Goal: Information Seeking & Learning: Find specific fact

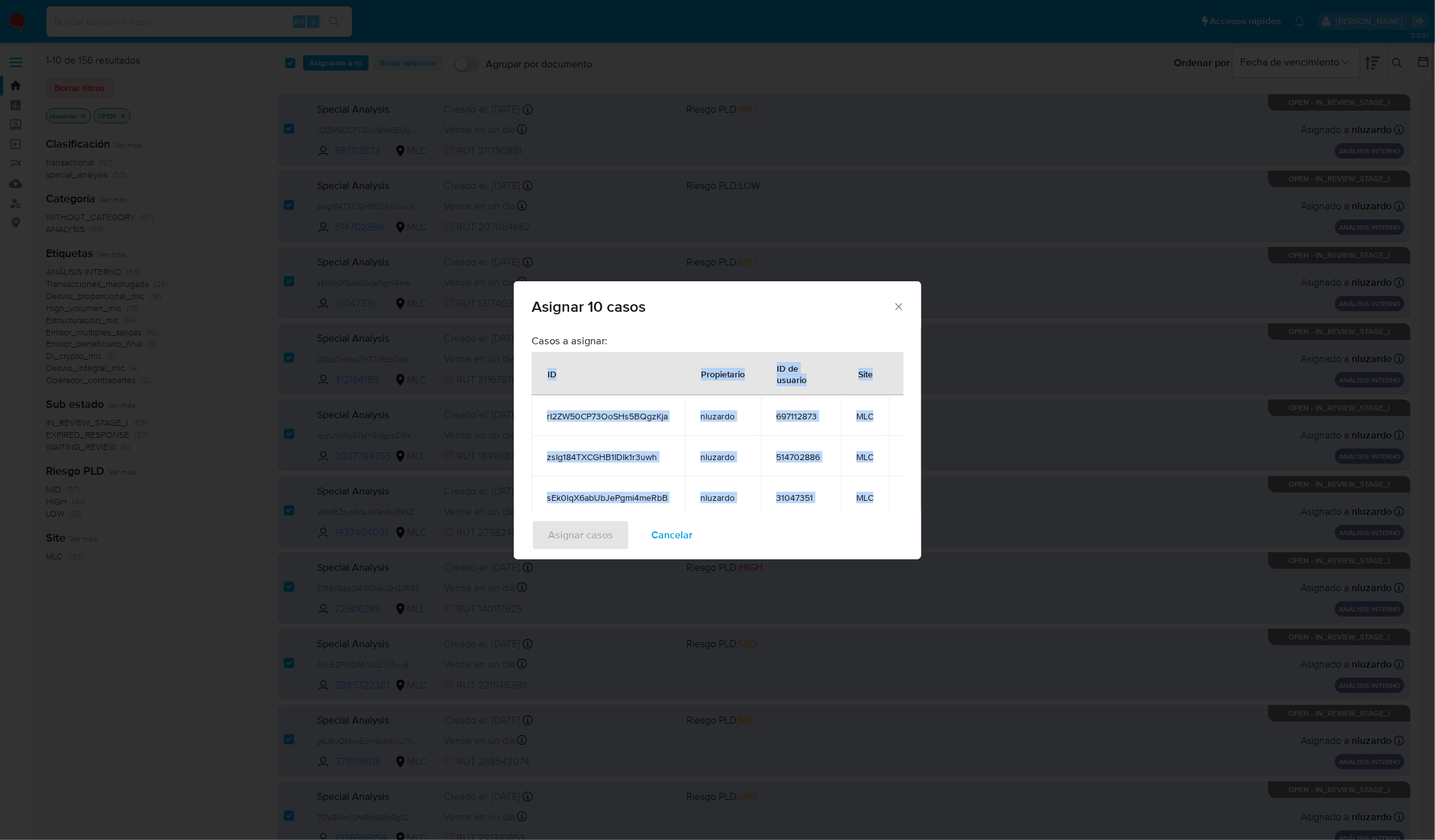
click at [686, 535] on span "Cancelar" at bounding box center [672, 535] width 41 height 28
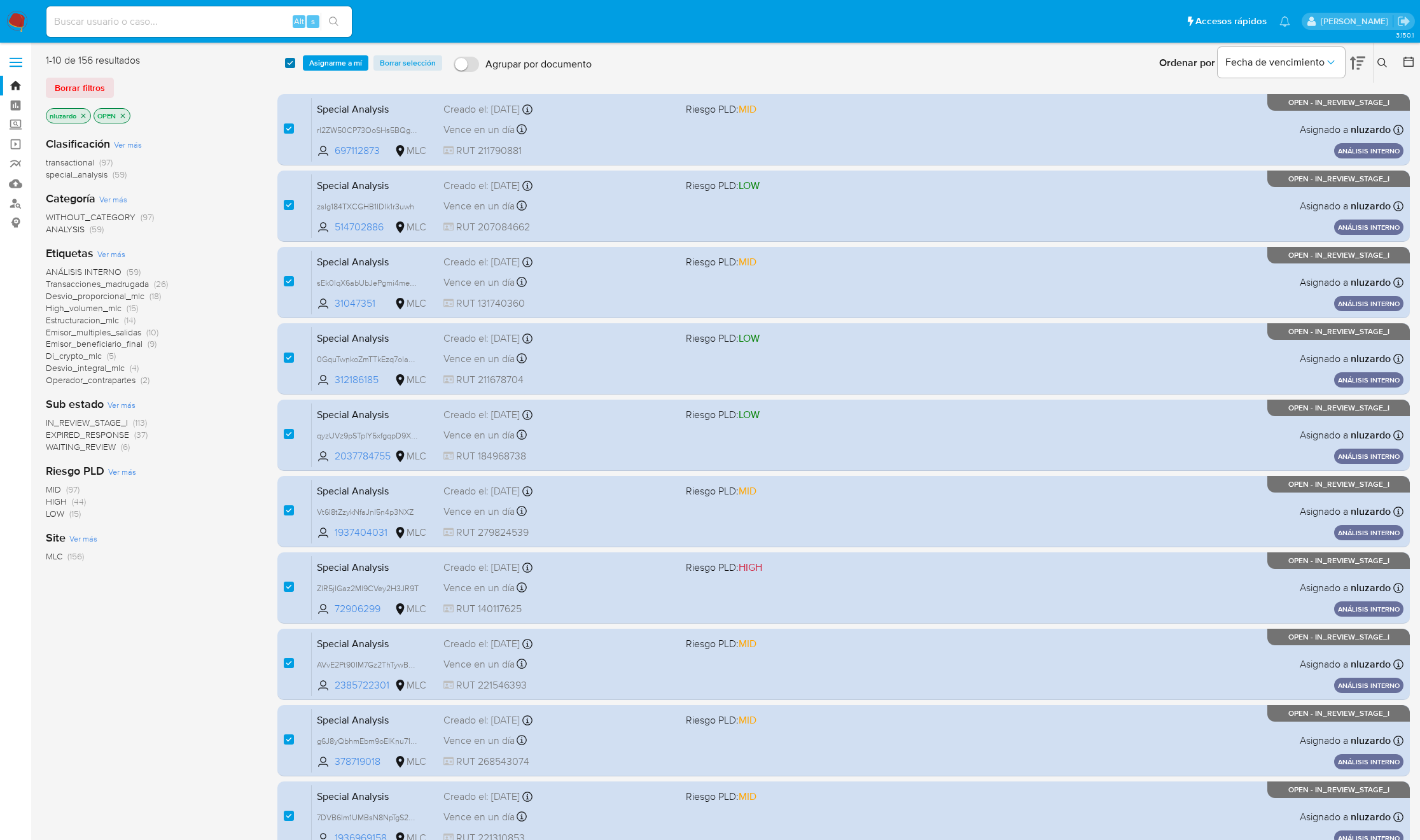
click at [290, 65] on input "checkbox" at bounding box center [290, 63] width 10 height 10
checkbox input "false"
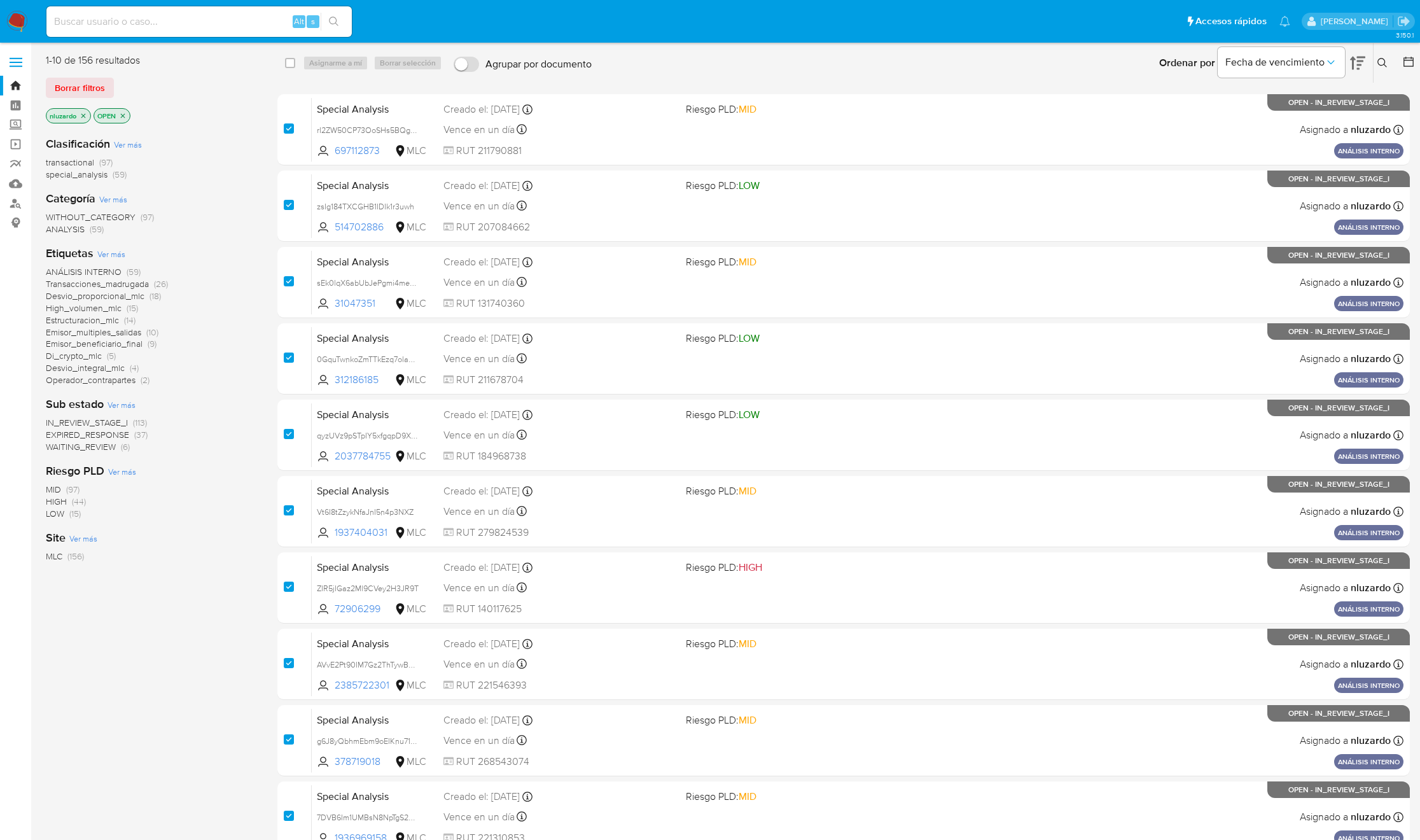
click at [239, 75] on div "1-10 de 156 resultados Borrar filtros nluzardo OPEN" at bounding box center [148, 90] width 203 height 72
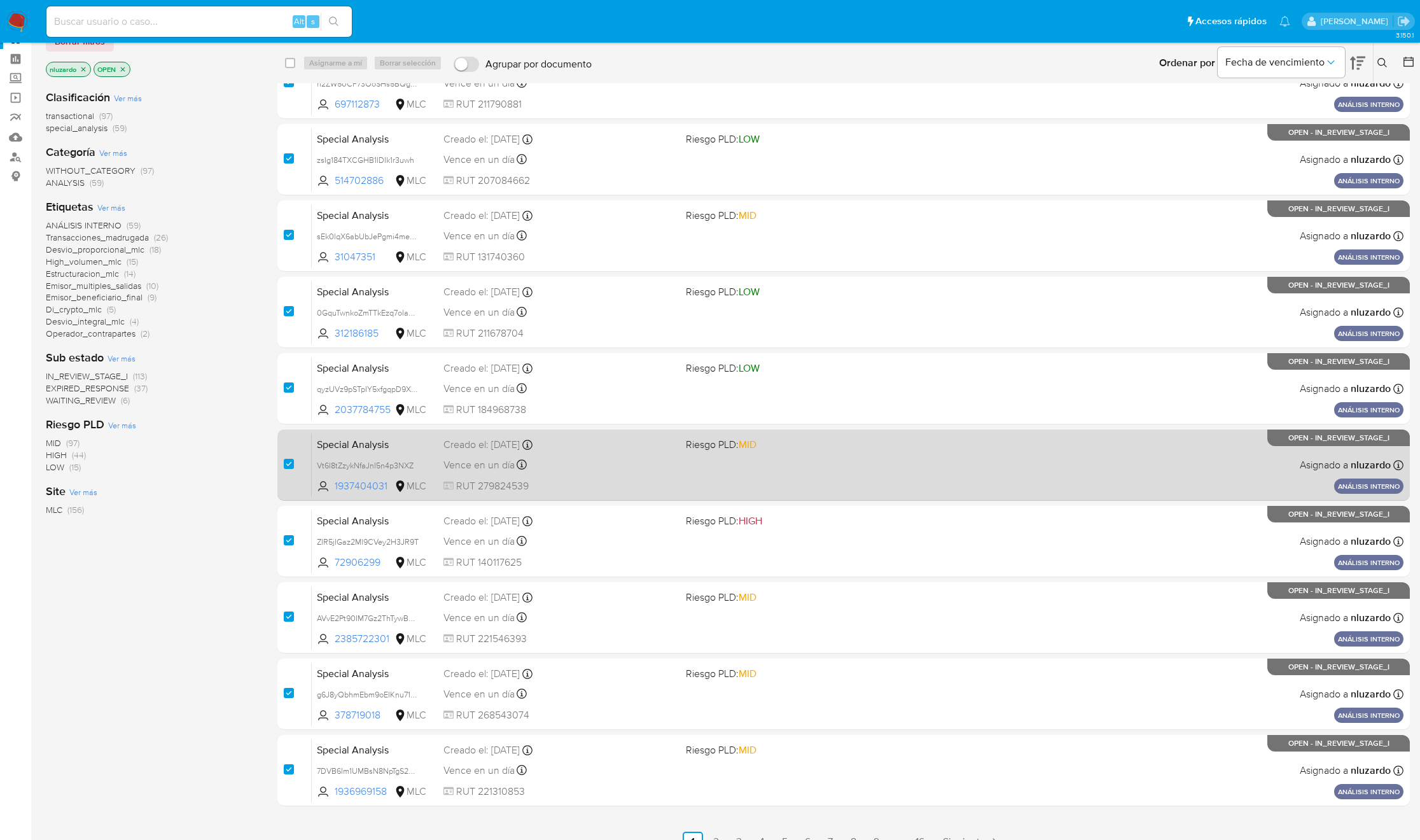
scroll to position [66, 0]
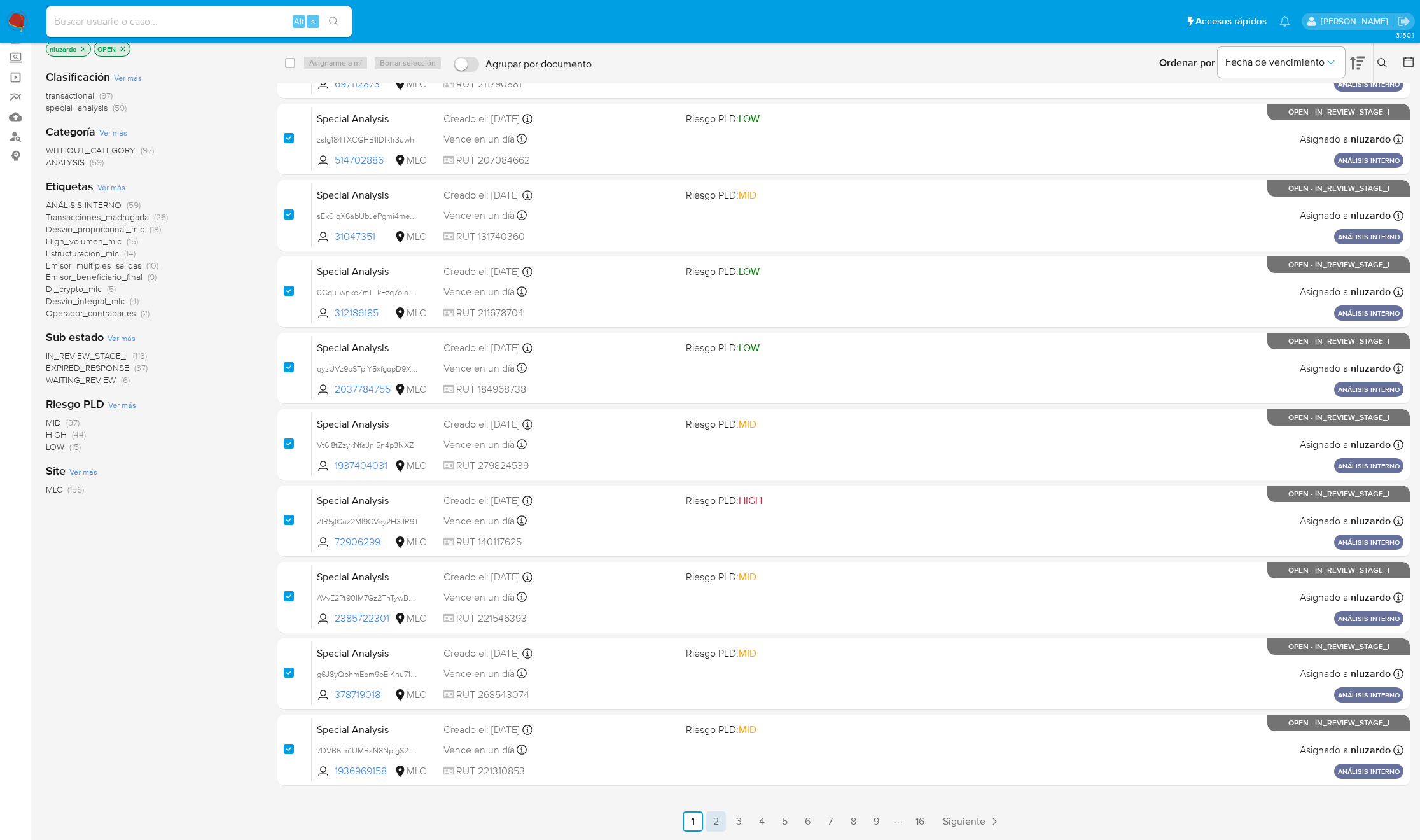
click at [720, 826] on link "2" at bounding box center [716, 821] width 21 height 21
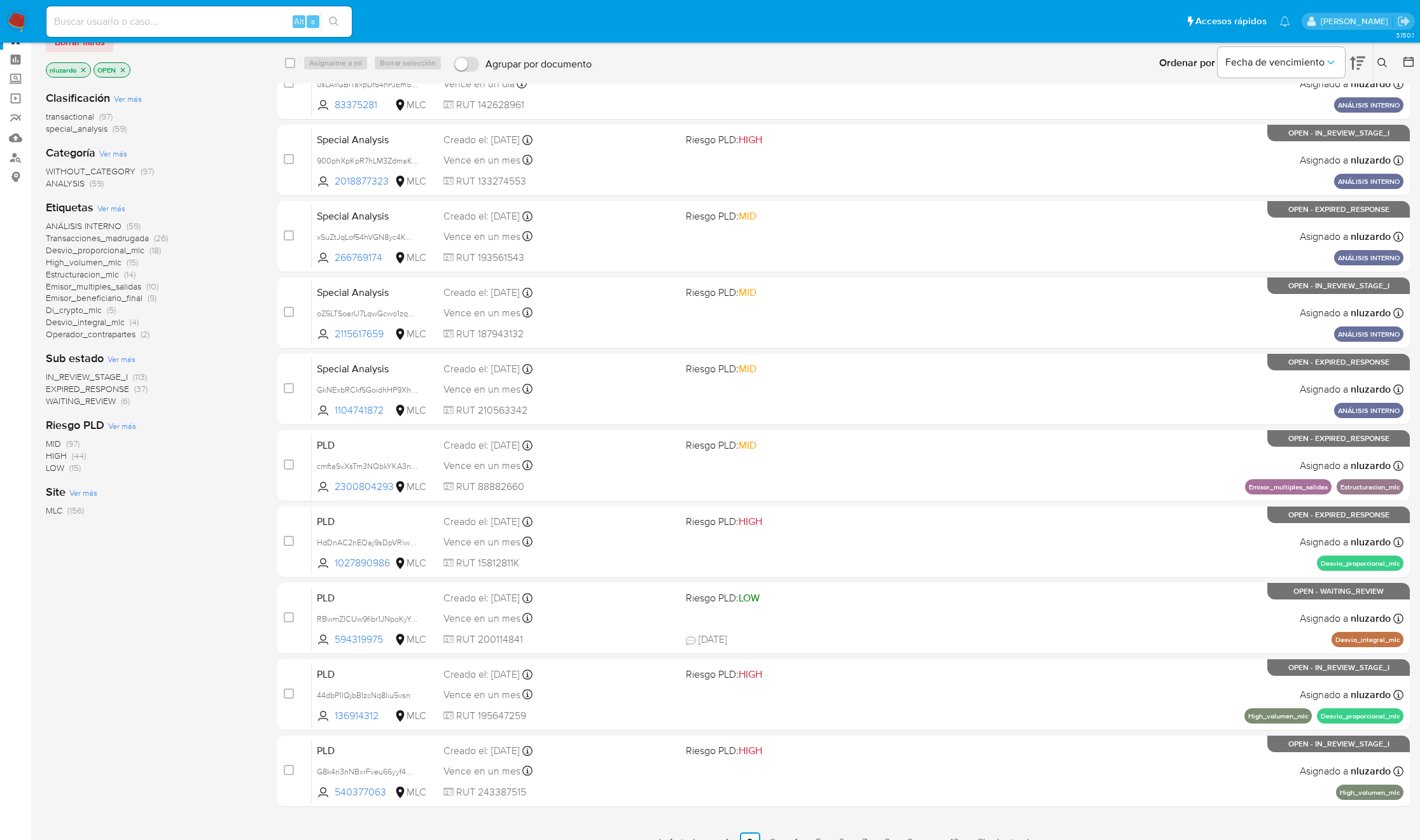
scroll to position [66, 0]
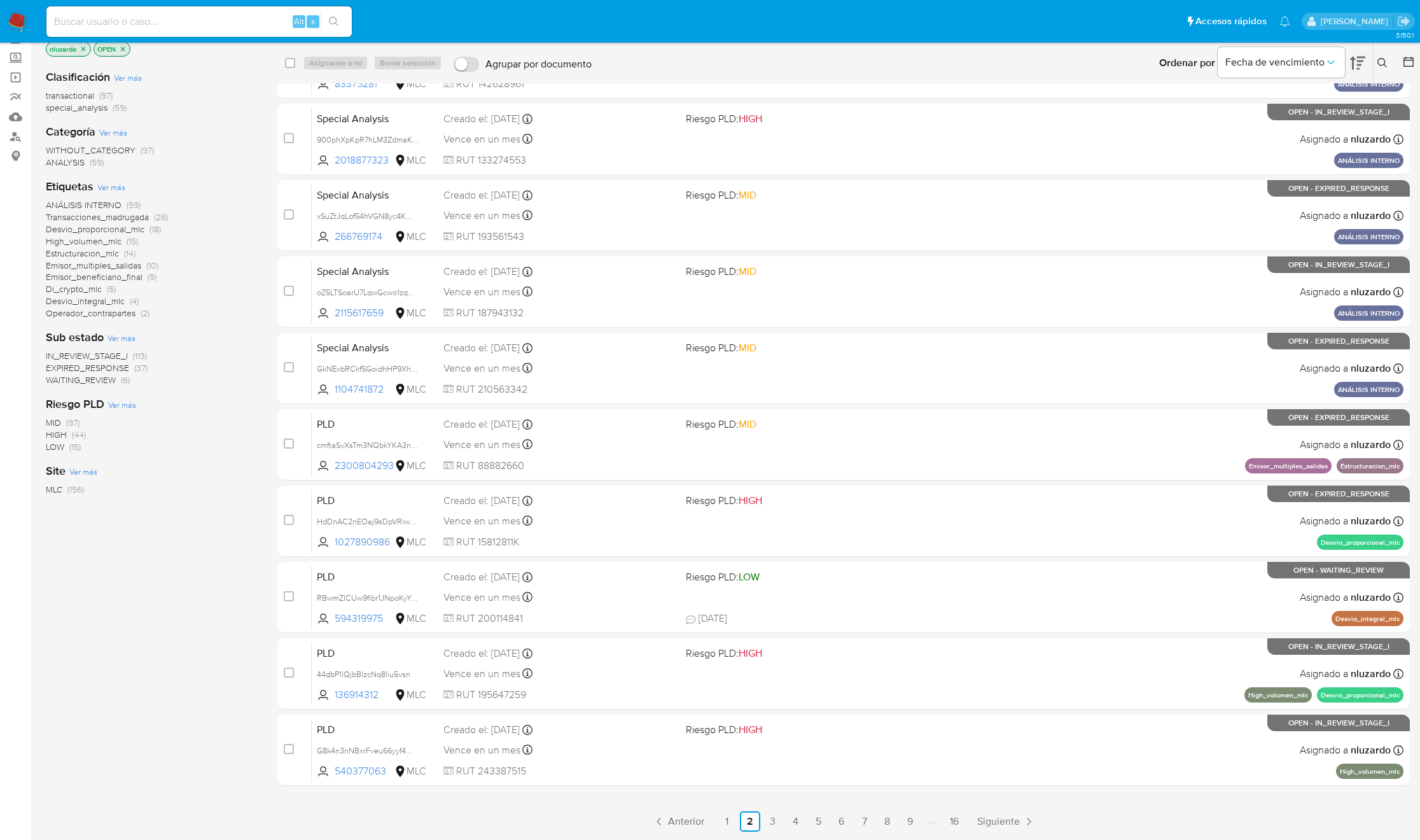
click at [726, 826] on link "1" at bounding box center [727, 821] width 21 height 21
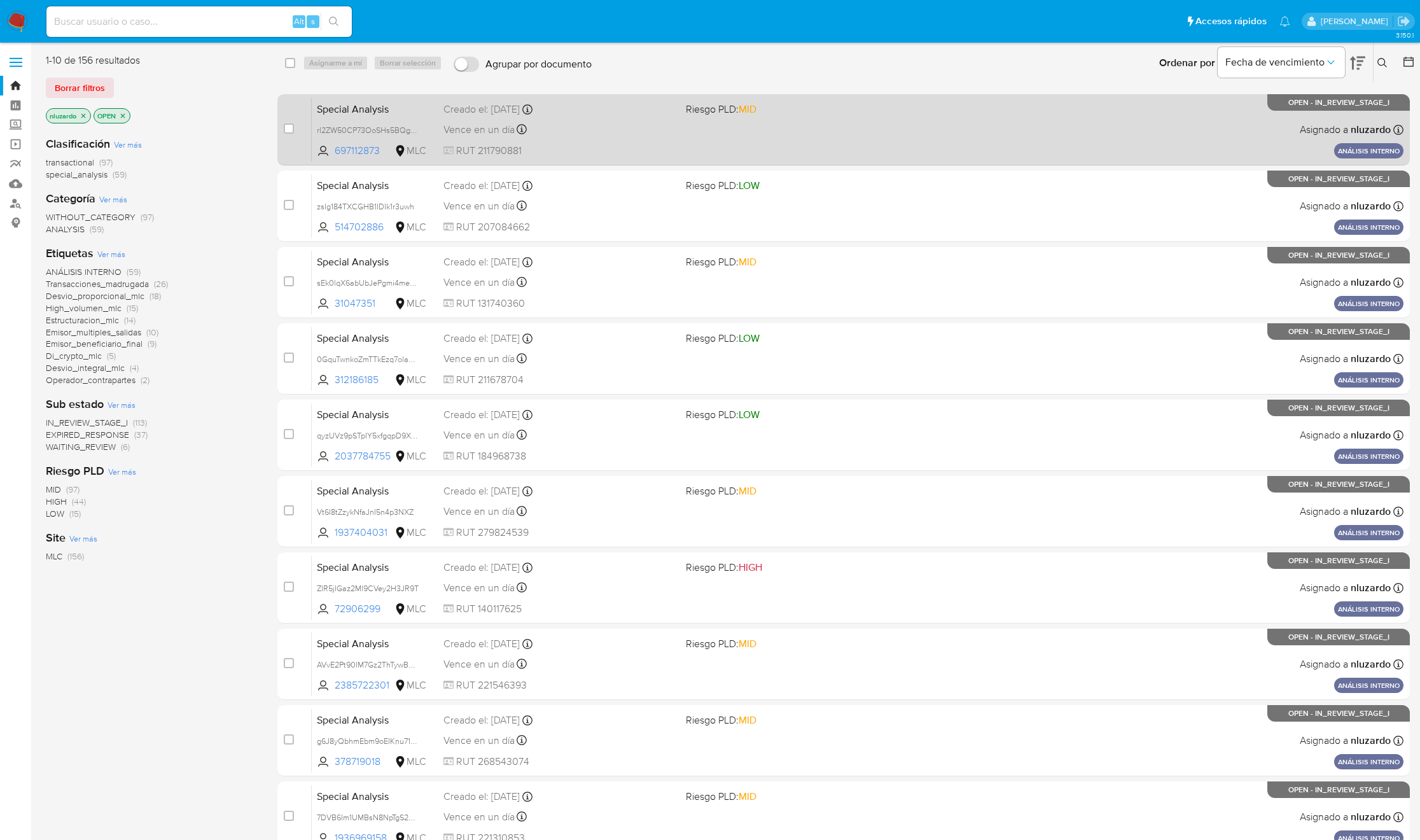
click at [693, 141] on div "Special Analysis rI2ZW50CP73OoSHs5BQgzKja 697112873 MLC Riesgo PLD: MID Creado …" at bounding box center [858, 130] width 1092 height 65
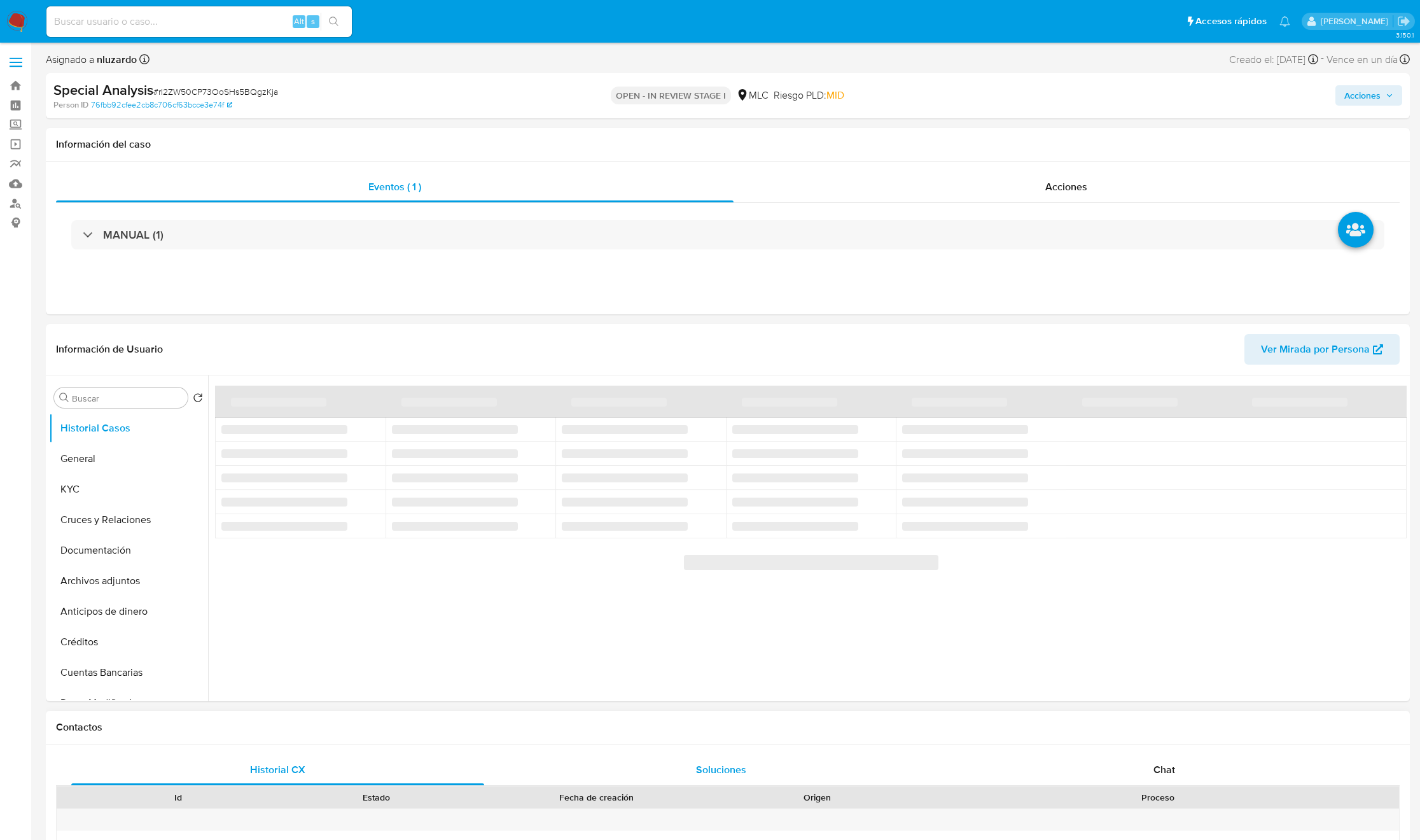
select select "10"
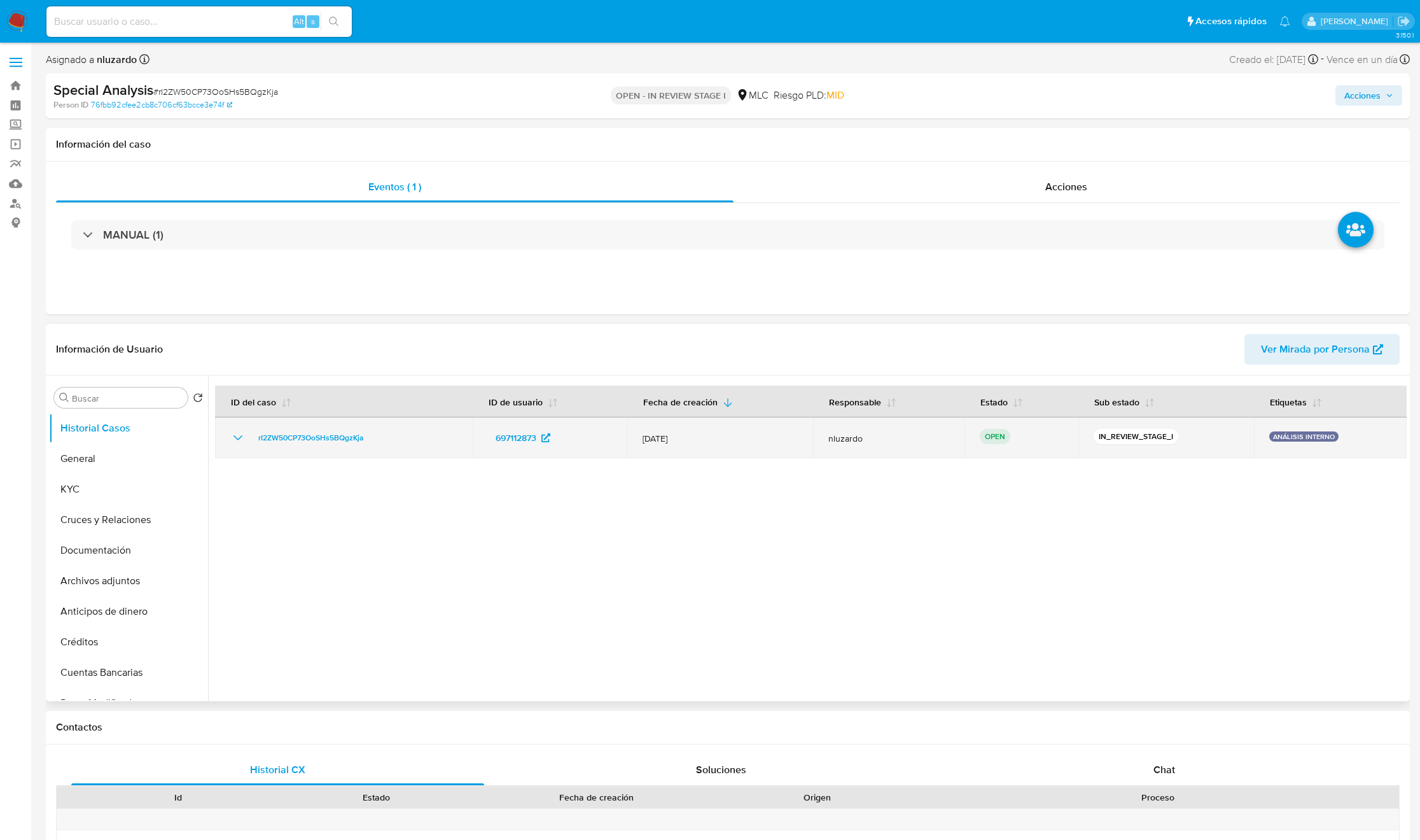
click at [485, 441] on td "697112873" at bounding box center [550, 438] width 155 height 41
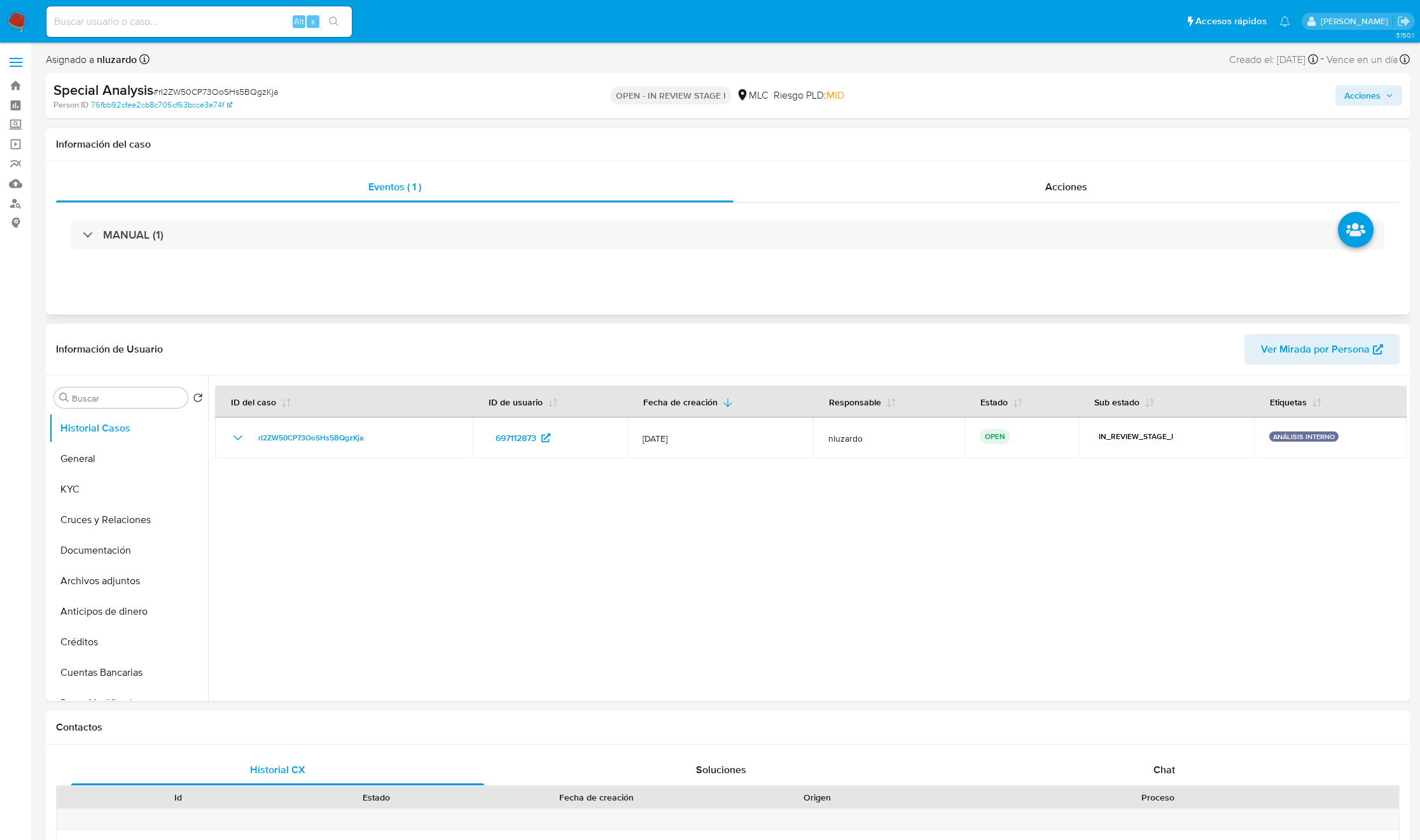
drag, startPoint x: 465, startPoint y: 514, endPoint x: 1027, endPoint y: 141, distance: 674.5
click at [466, 515] on div at bounding box center [808, 538] width 1199 height 326
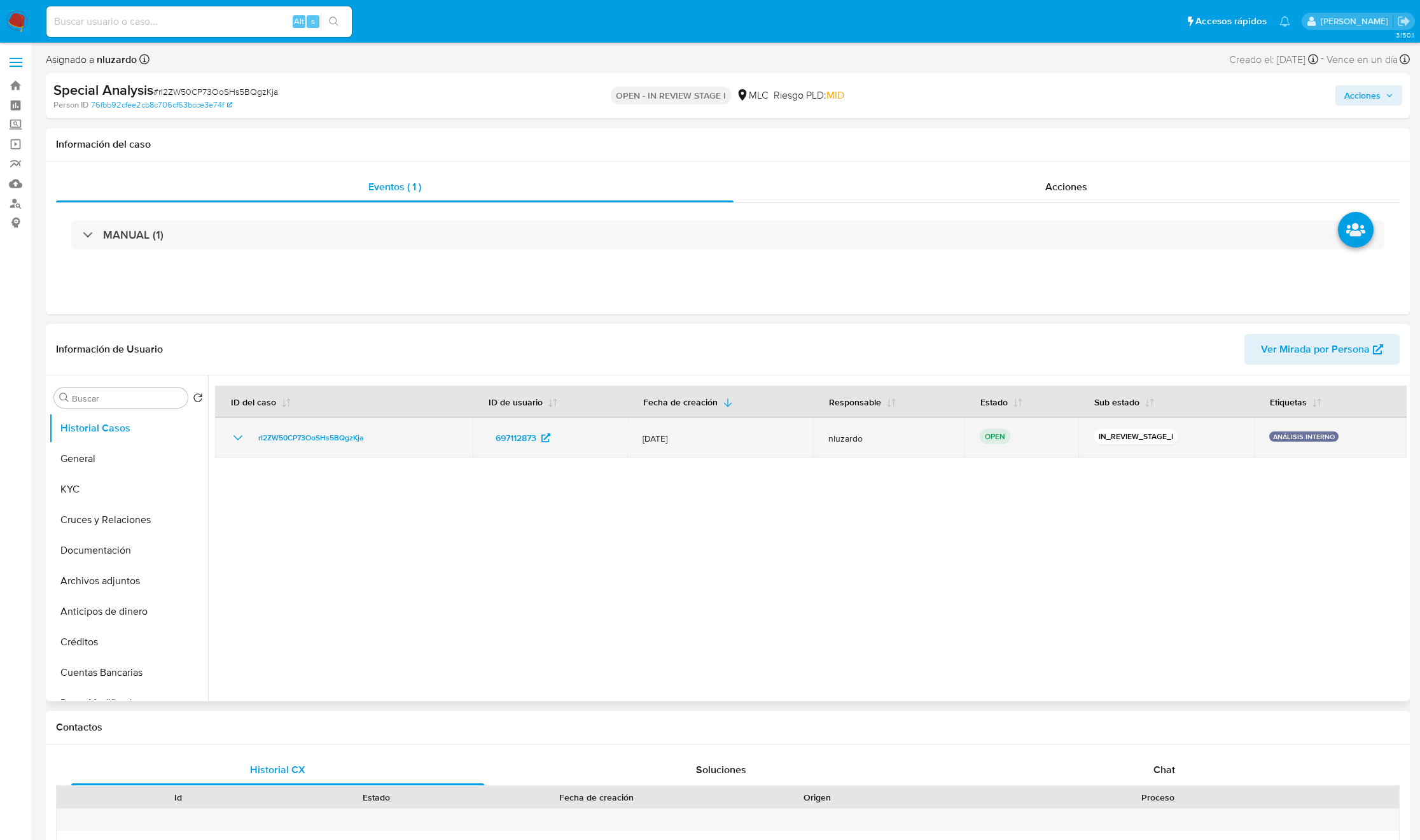
click at [483, 445] on td "697112873" at bounding box center [550, 438] width 155 height 41
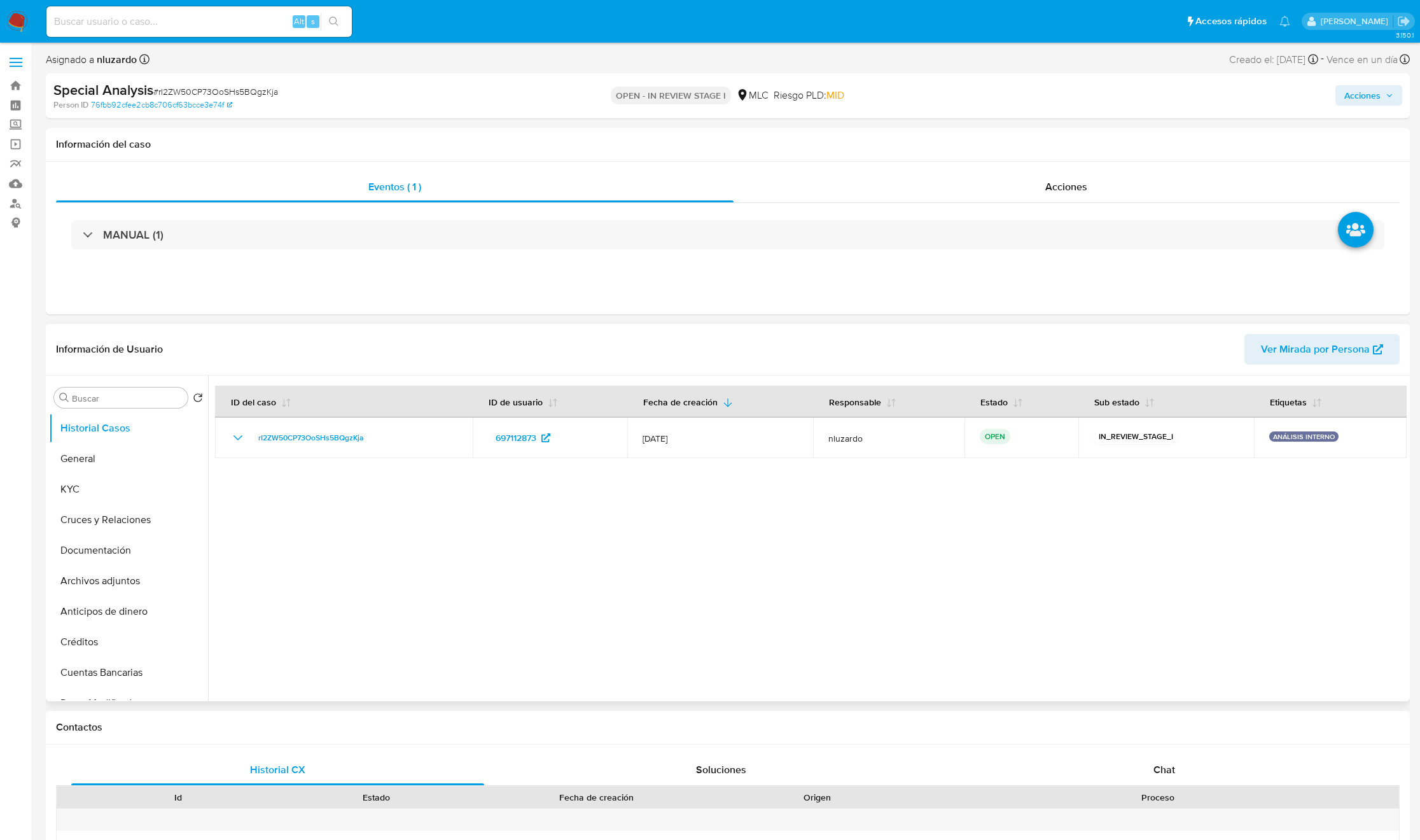
drag, startPoint x: 550, startPoint y: 533, endPoint x: 982, endPoint y: 345, distance: 471.1
click at [557, 533] on div at bounding box center [808, 538] width 1199 height 326
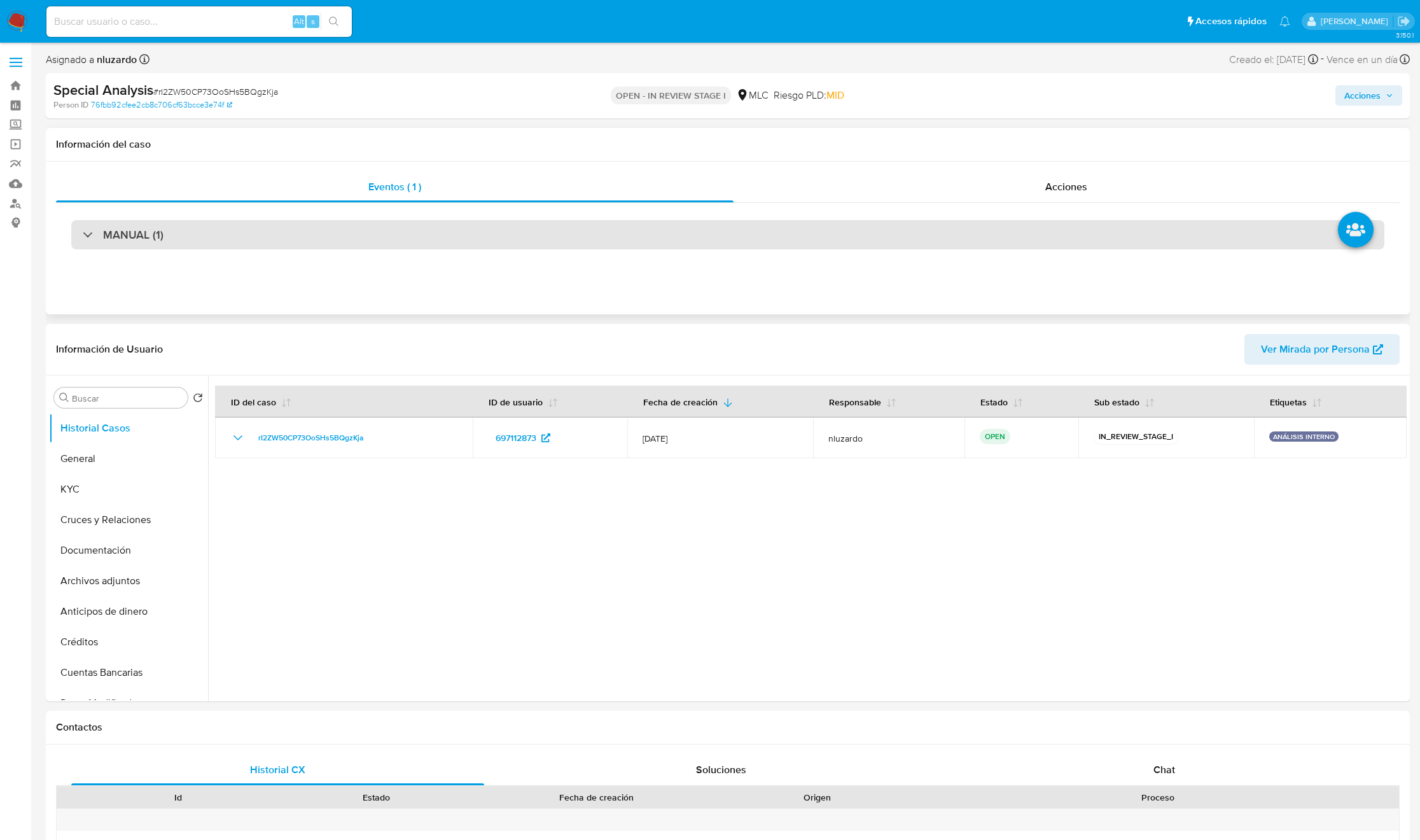
click at [149, 232] on h3 "MANUAL (1)" at bounding box center [133, 235] width 61 height 14
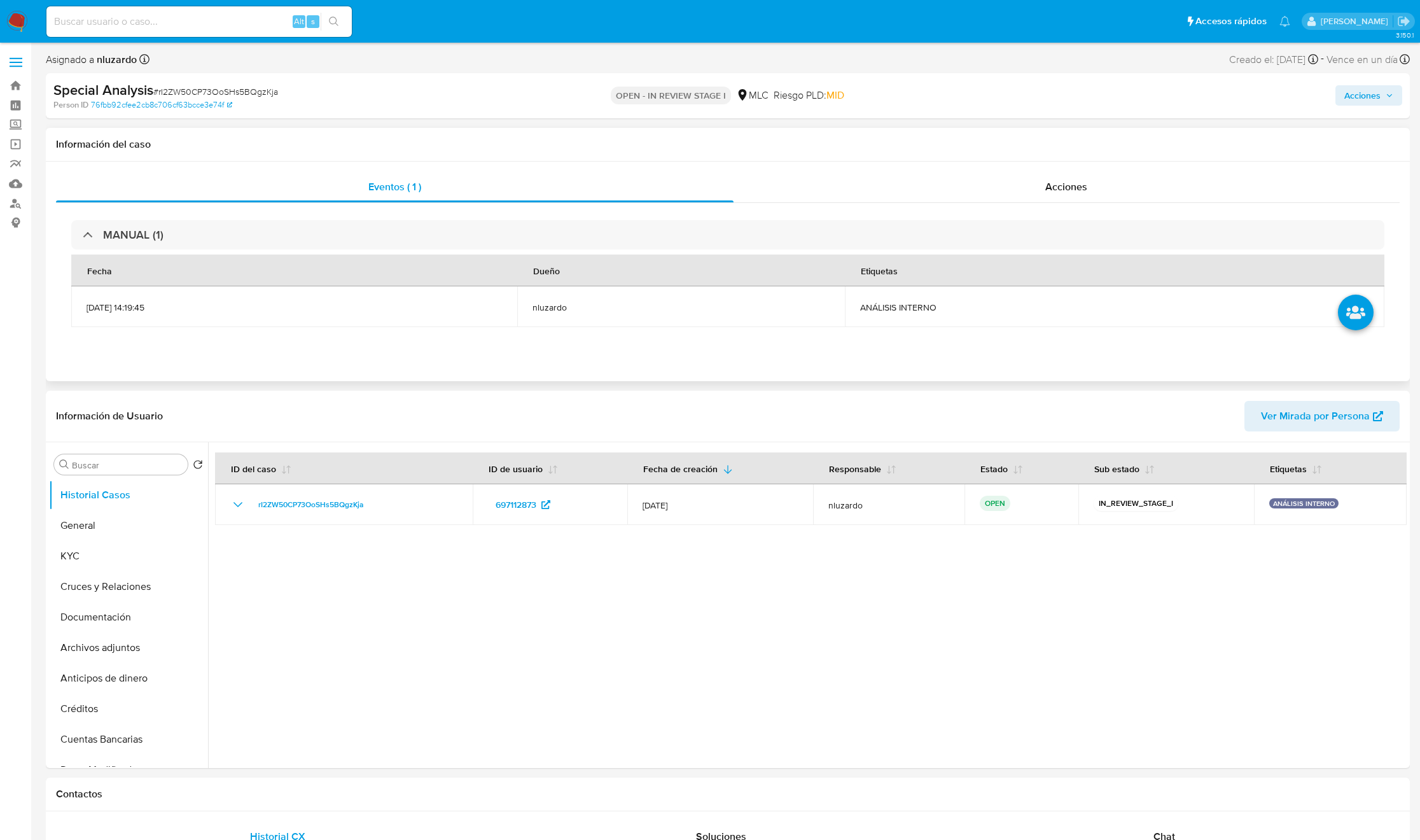
click at [938, 311] on span "ANÁLISIS INTERNO" at bounding box center [1115, 307] width 510 height 12
copy span "ANÁLISIS INTERNO"
click at [118, 27] on input at bounding box center [200, 22] width 305 height 17
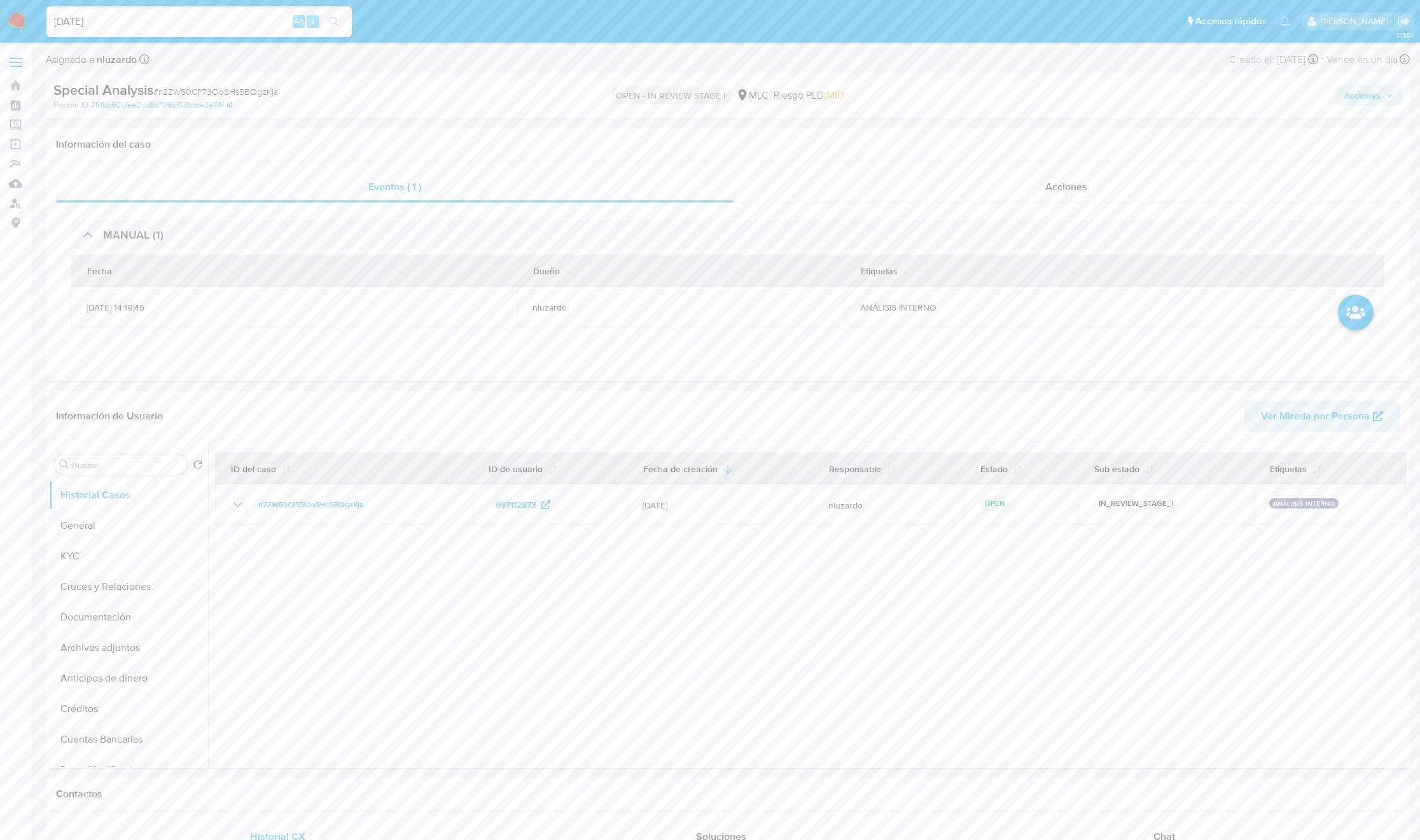
type input "[DATE]"
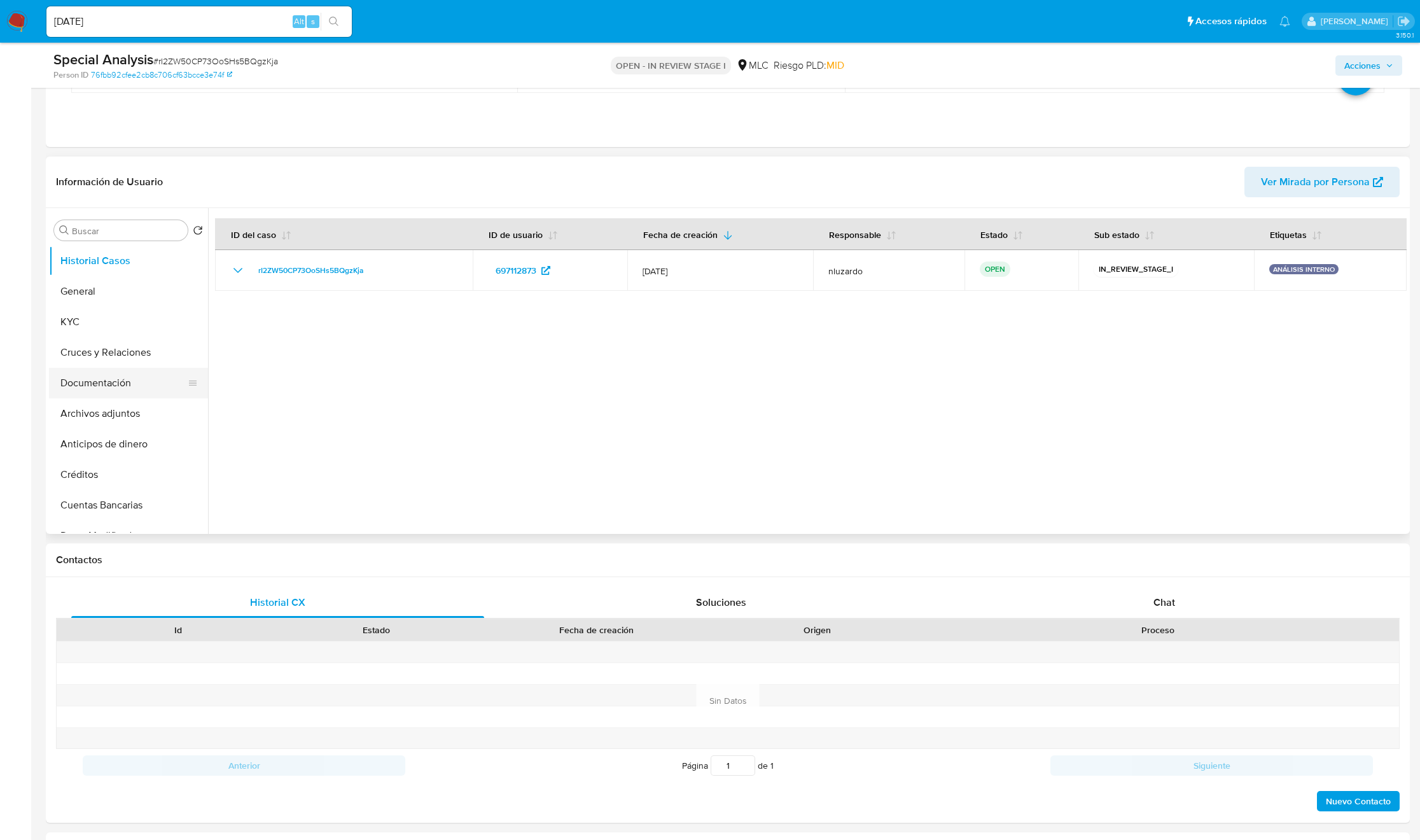
scroll to position [191, 0]
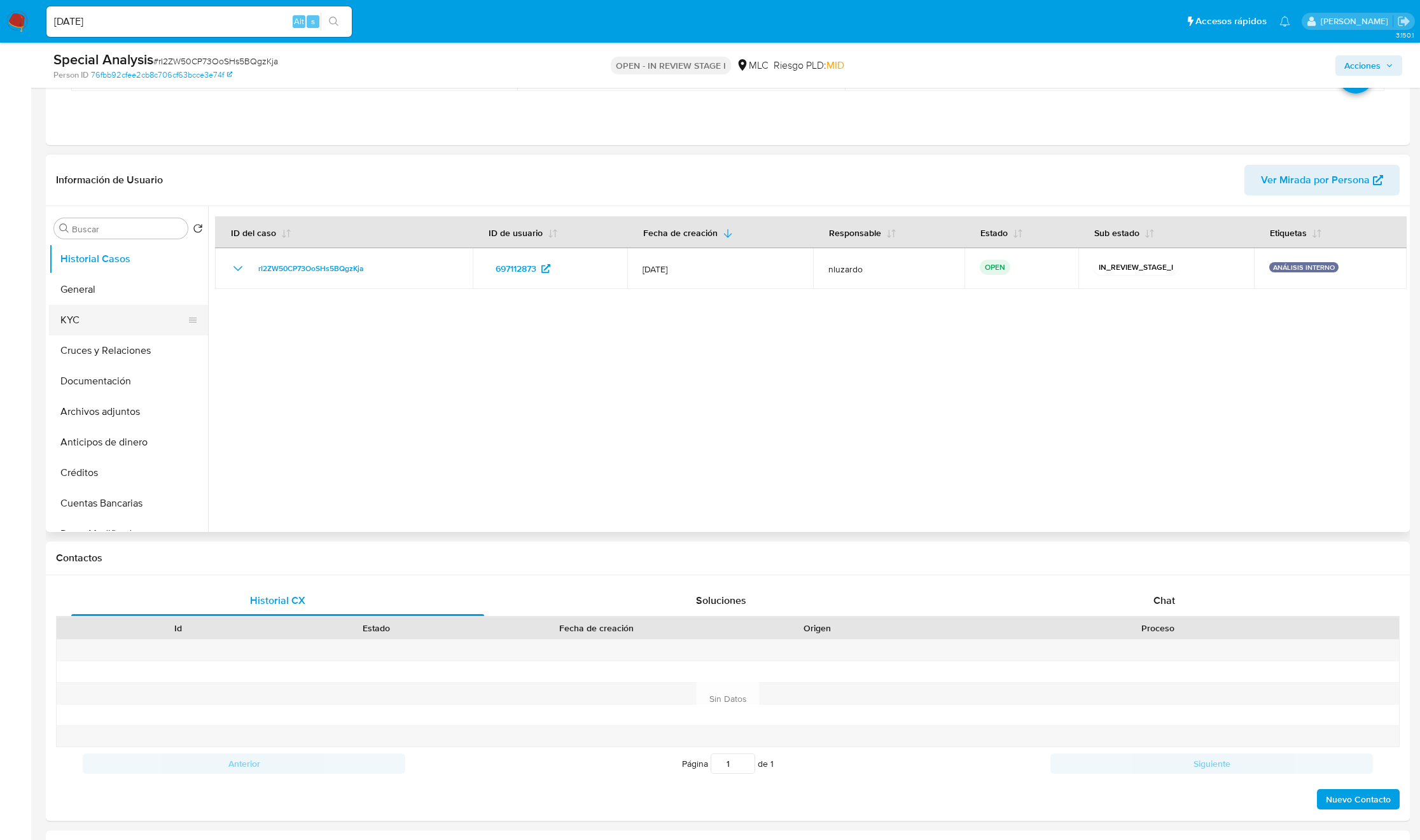
drag, startPoint x: 109, startPoint y: 329, endPoint x: 100, endPoint y: 311, distance: 20.1
click at [109, 329] on button "KYC" at bounding box center [123, 320] width 149 height 30
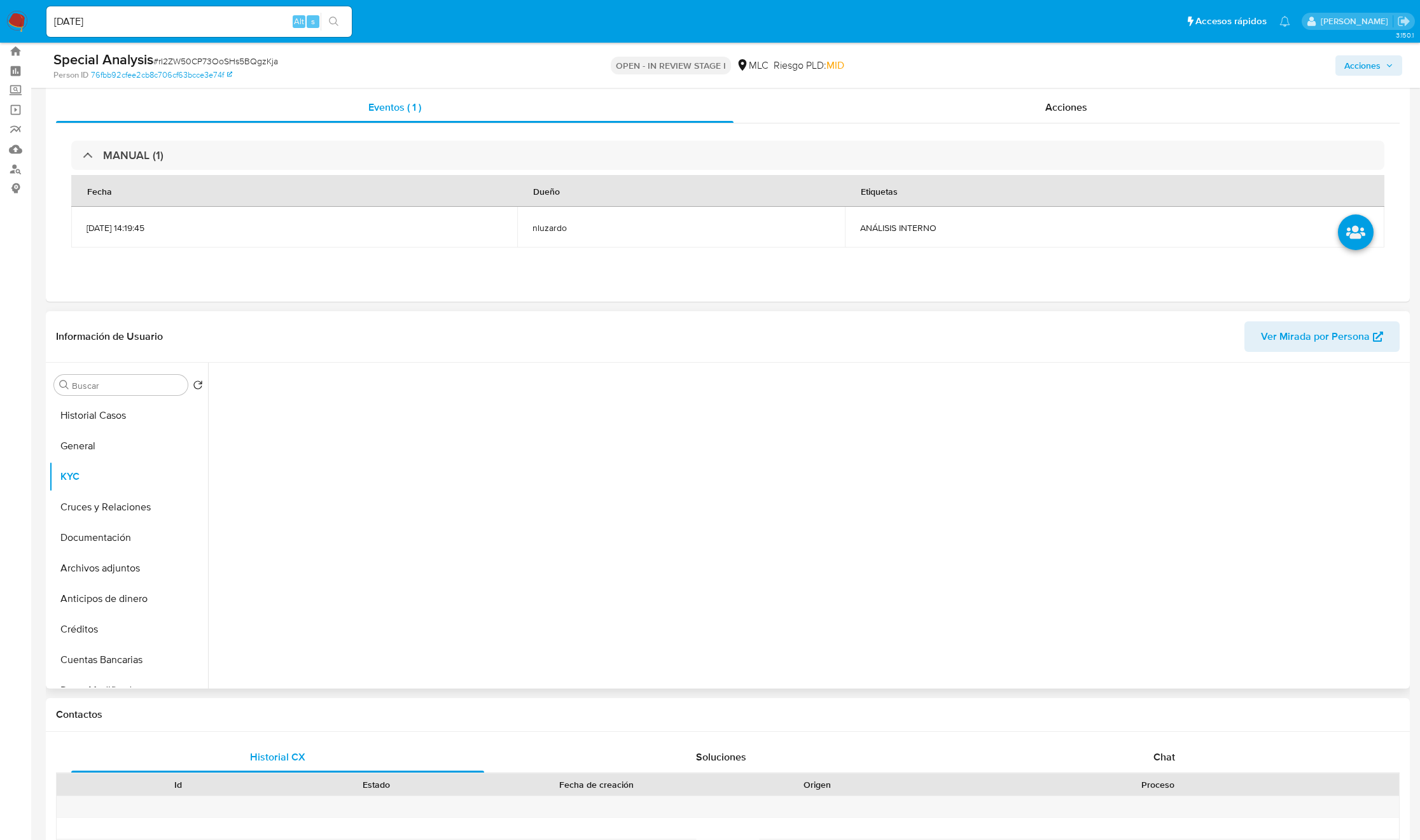
scroll to position [0, 0]
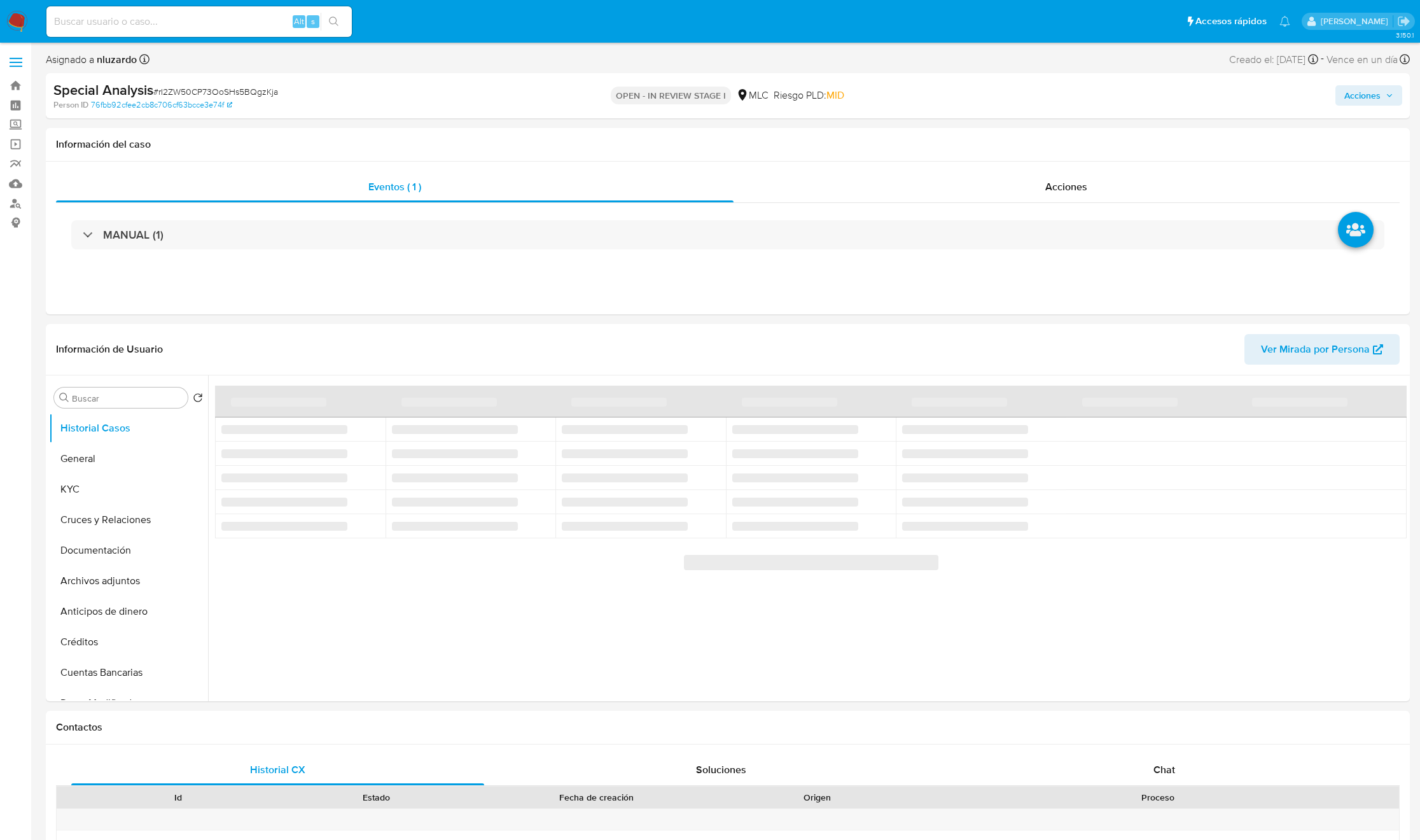
select select "10"
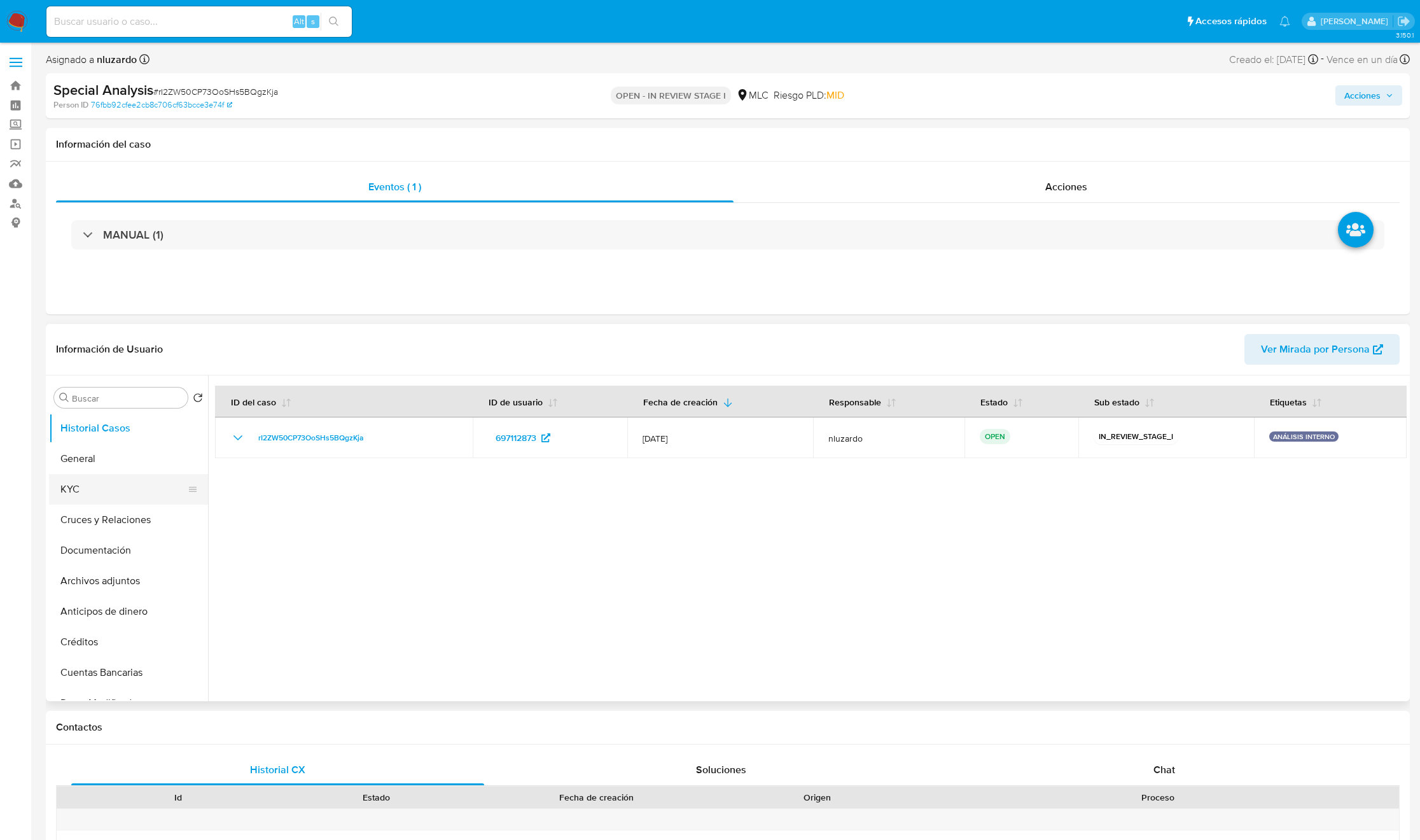
click at [85, 489] on button "KYC" at bounding box center [123, 489] width 149 height 30
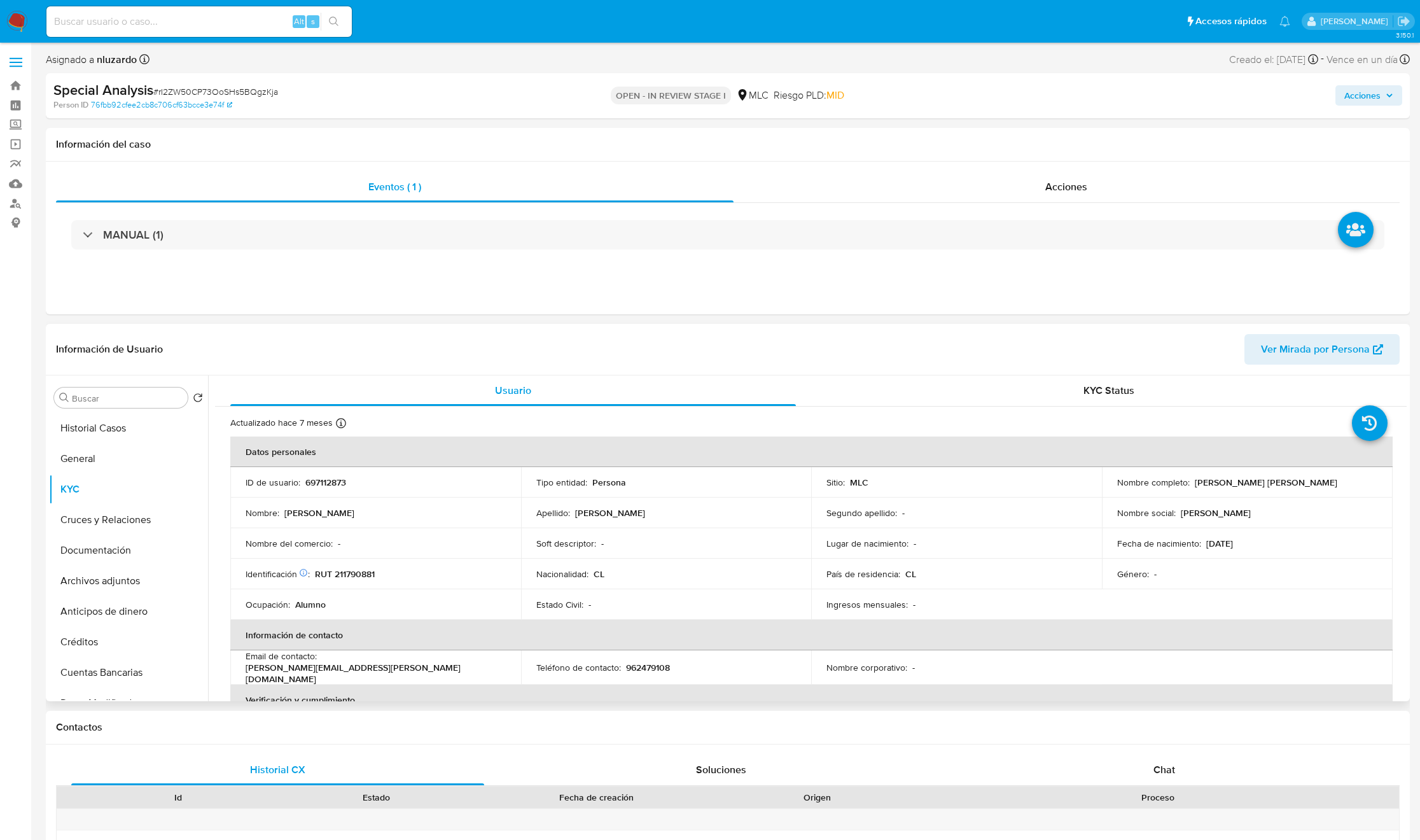
click at [1204, 484] on p "[PERSON_NAME] [PERSON_NAME]" at bounding box center [1266, 482] width 143 height 12
drag, startPoint x: 1278, startPoint y: 480, endPoint x: 1357, endPoint y: 481, distance: 79.0
click at [1357, 481] on div "Nombre completo : [PERSON_NAME] [PERSON_NAME]" at bounding box center [1248, 482] width 260 height 12
copy p "[PERSON_NAME] [PERSON_NAME]"
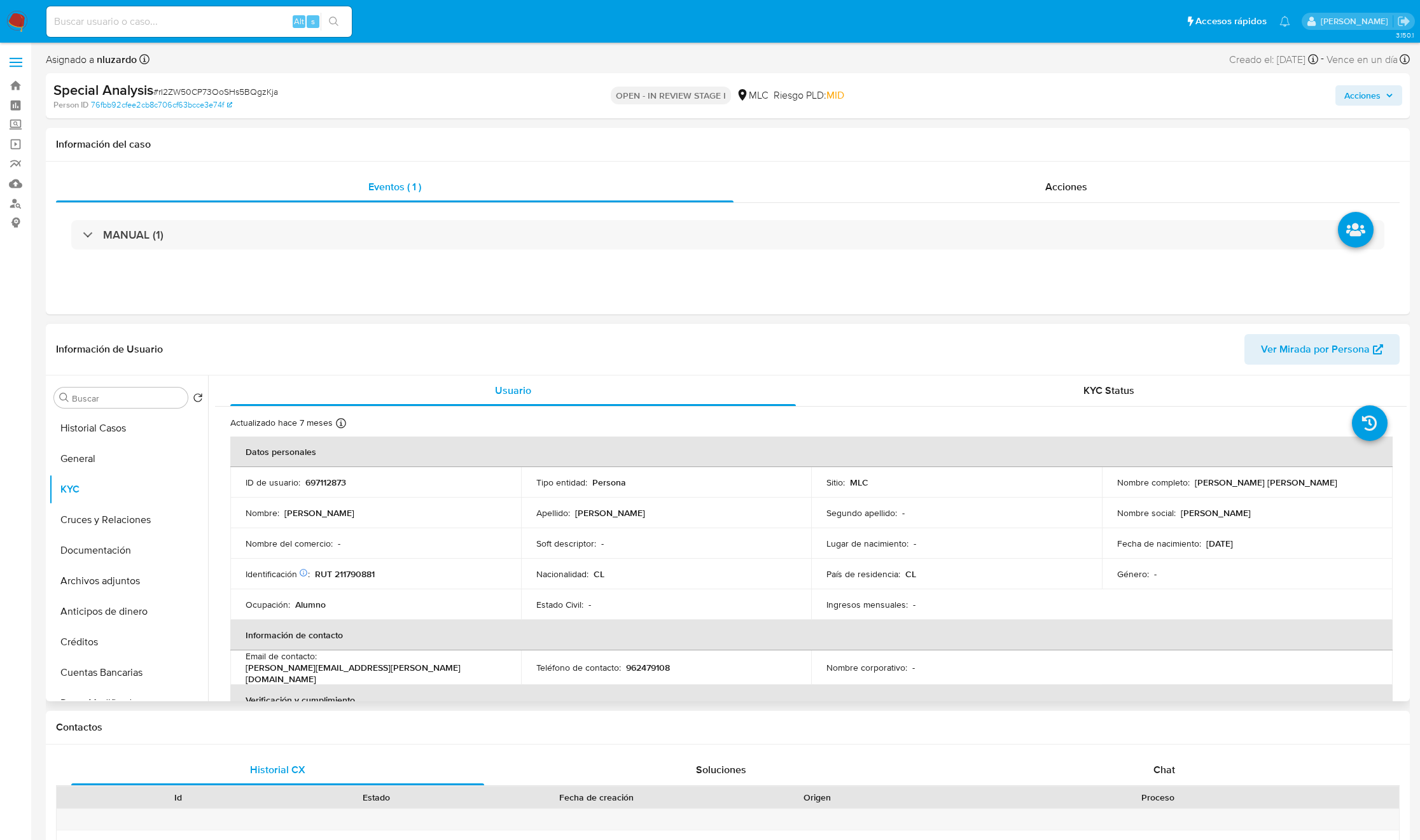
click at [346, 573] on p "RUT 211790881" at bounding box center [344, 574] width 60 height 12
copy p "211790881"
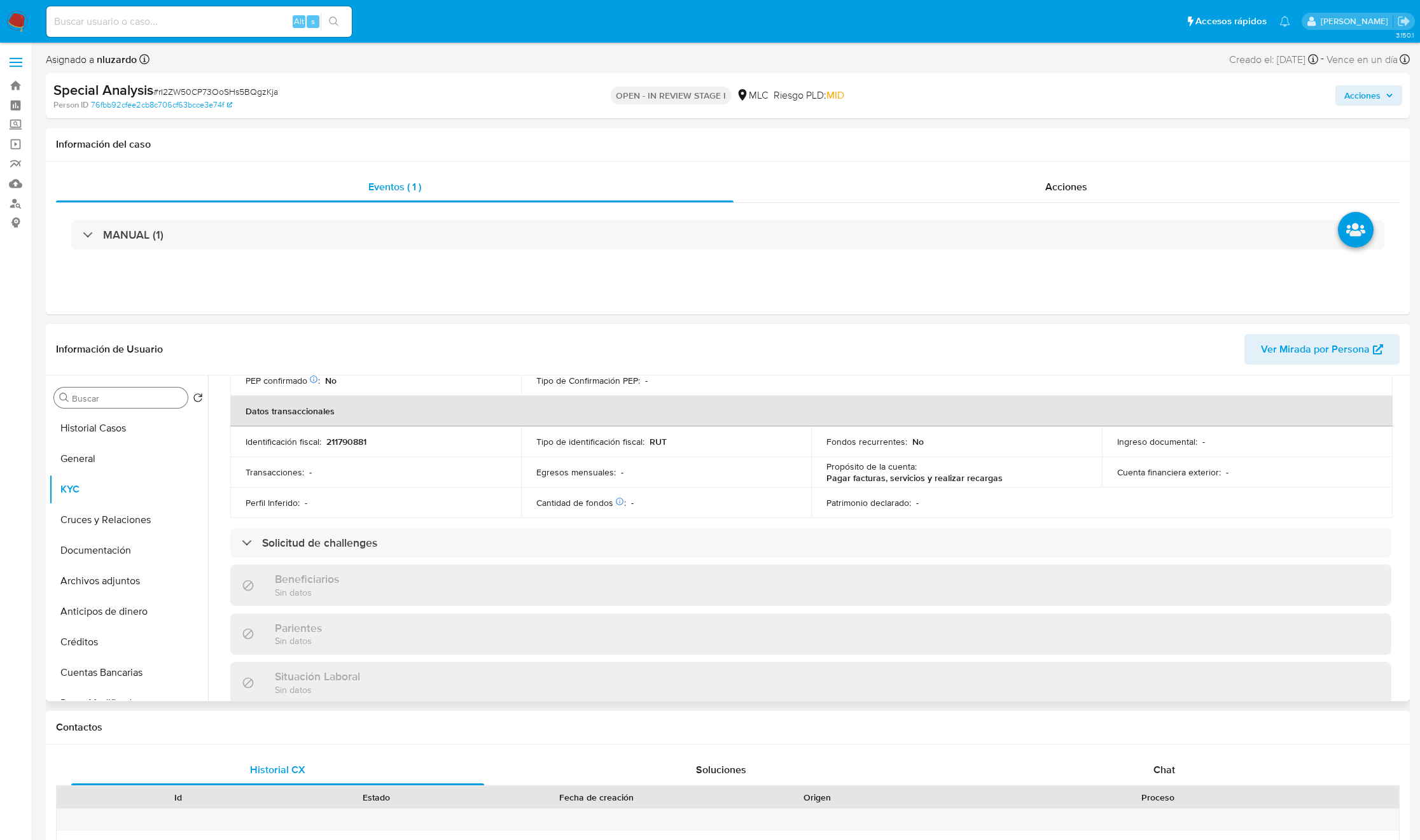
click at [84, 395] on input "Buscar" at bounding box center [127, 398] width 111 height 12
click at [116, 447] on button "Cruces y Relaciones" at bounding box center [123, 459] width 149 height 30
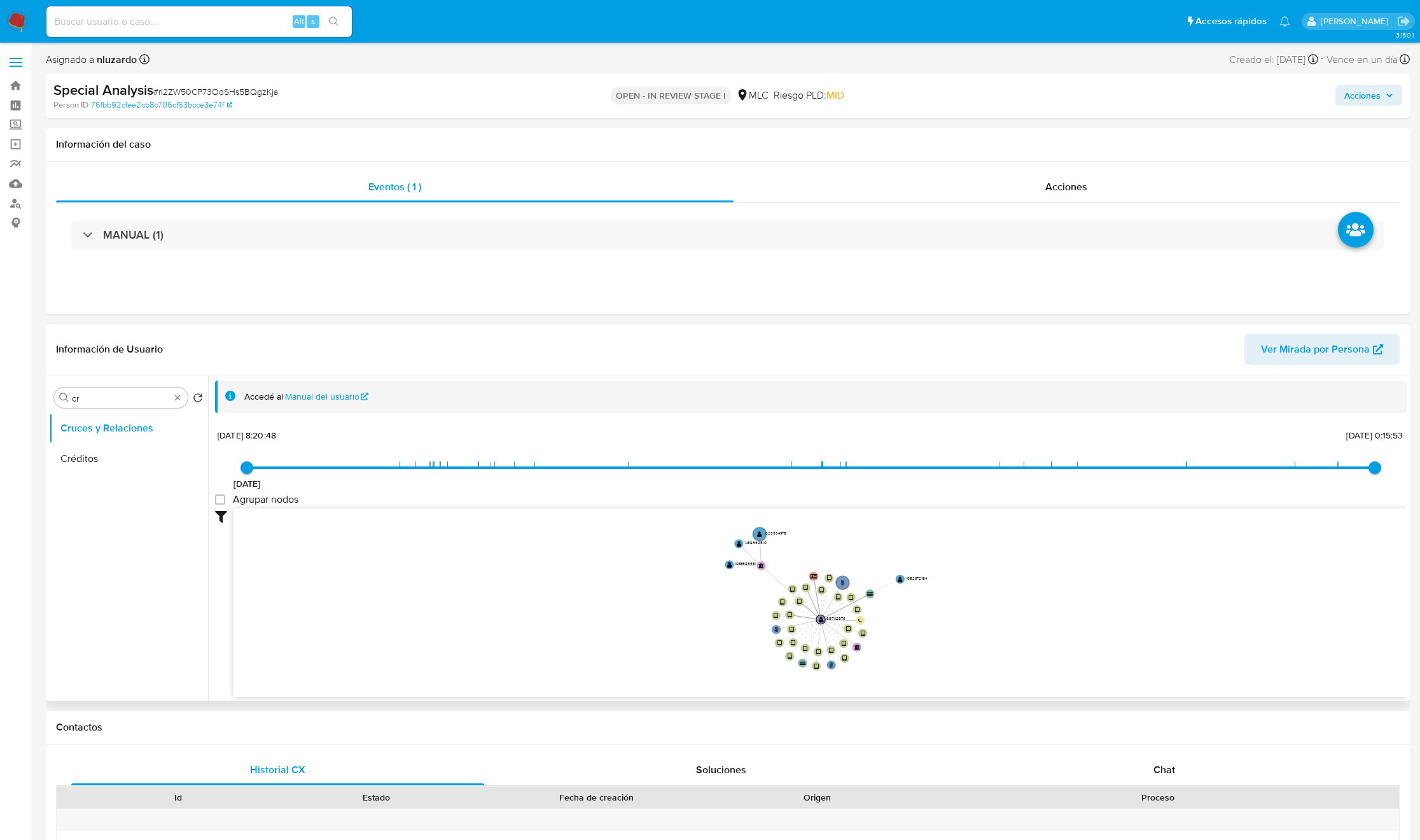
drag, startPoint x: 928, startPoint y: 599, endPoint x: 878, endPoint y: 647, distance: 69.3
click at [878, 647] on icon "phone-b2fef5041096e9ec7e30b9af6379ba56  user-697112873  697112873 person-76fb…" at bounding box center [821, 600] width 1174 height 185
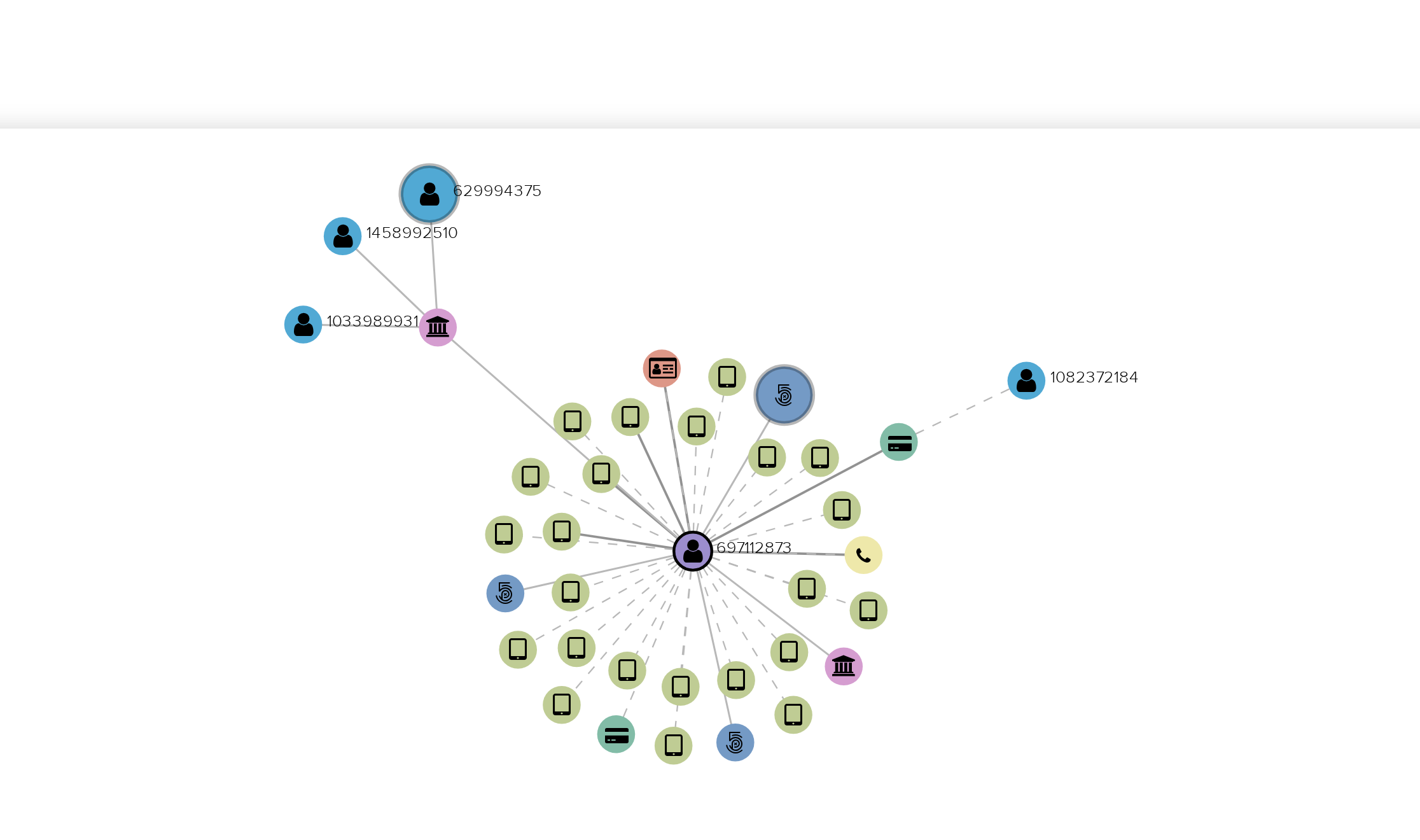
click at [888, 649] on icon "phone-b2fef5041096e9ec7e30b9af6379ba56  user-697112873  697112873 person-76fb…" at bounding box center [821, 600] width 1174 height 185
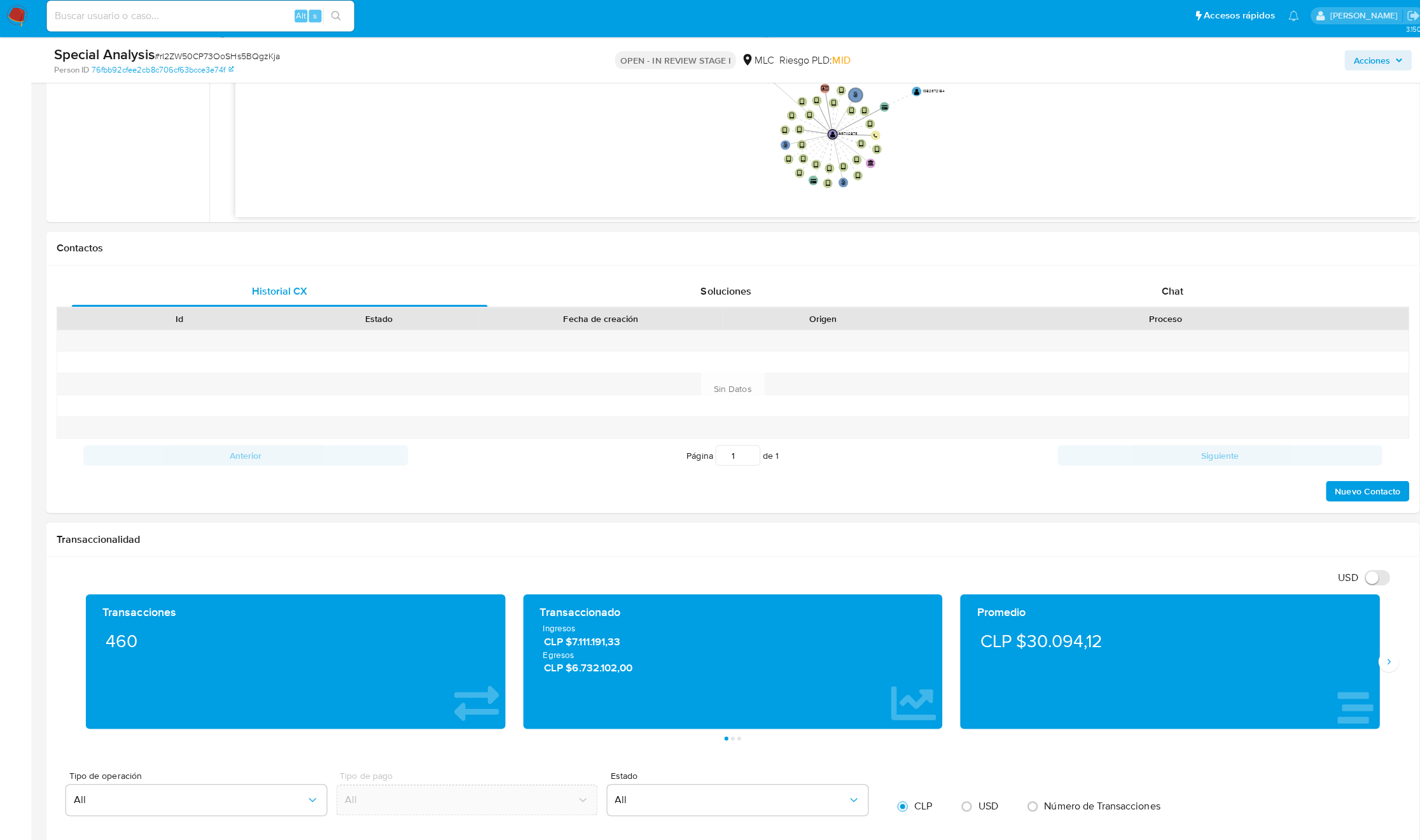
scroll to position [430, 0]
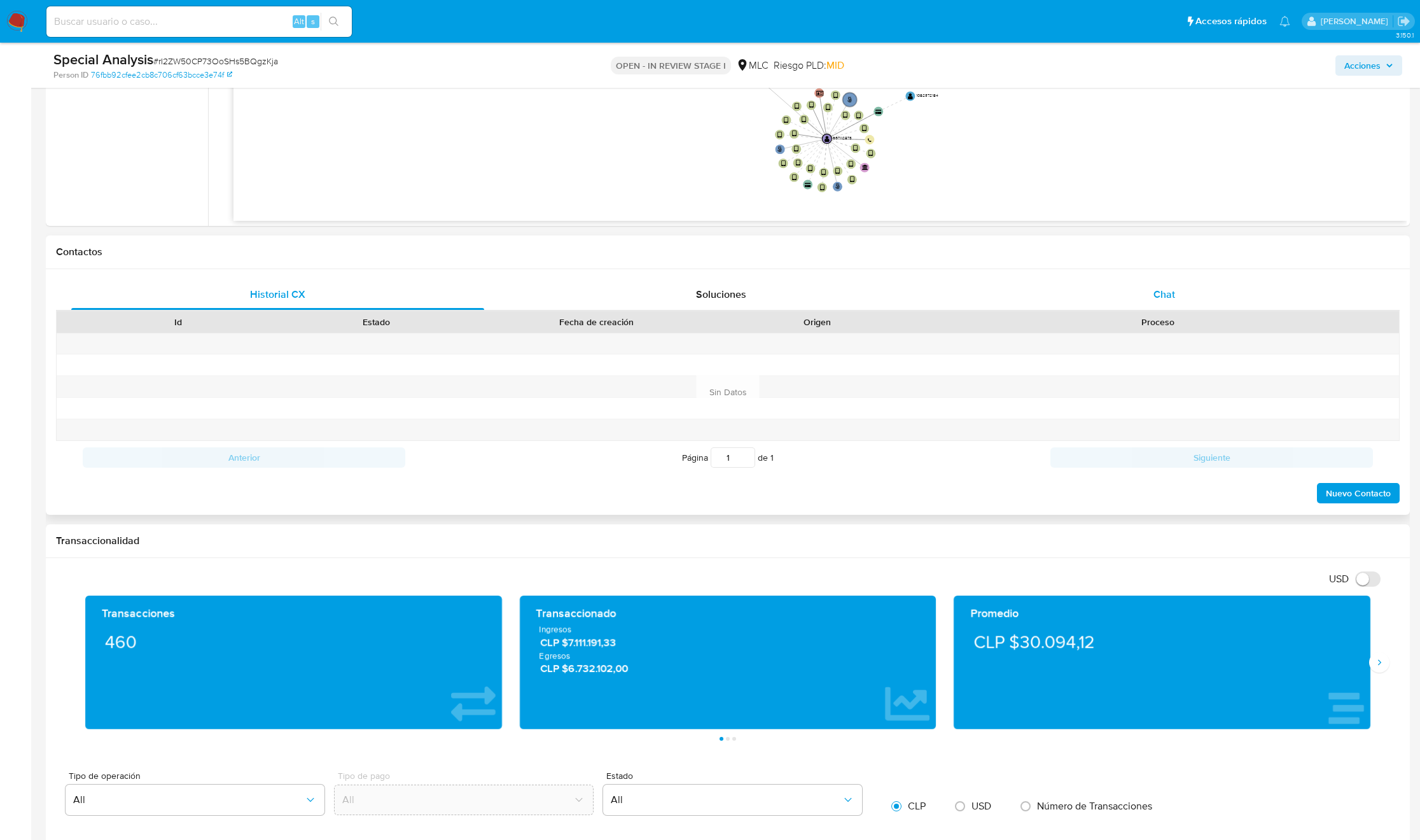
click at [1132, 287] on div "Chat" at bounding box center [1165, 294] width 413 height 30
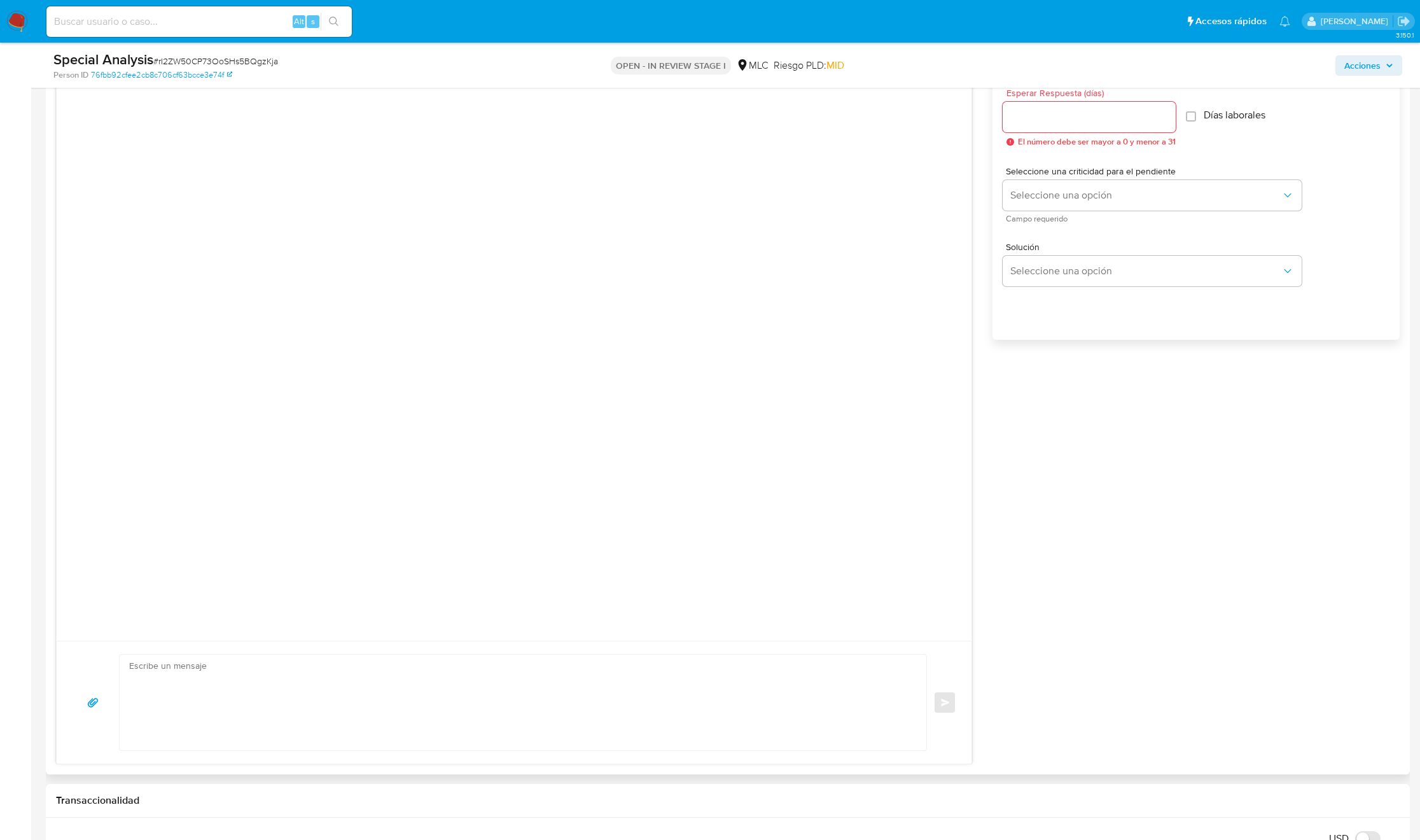
scroll to position [0, 0]
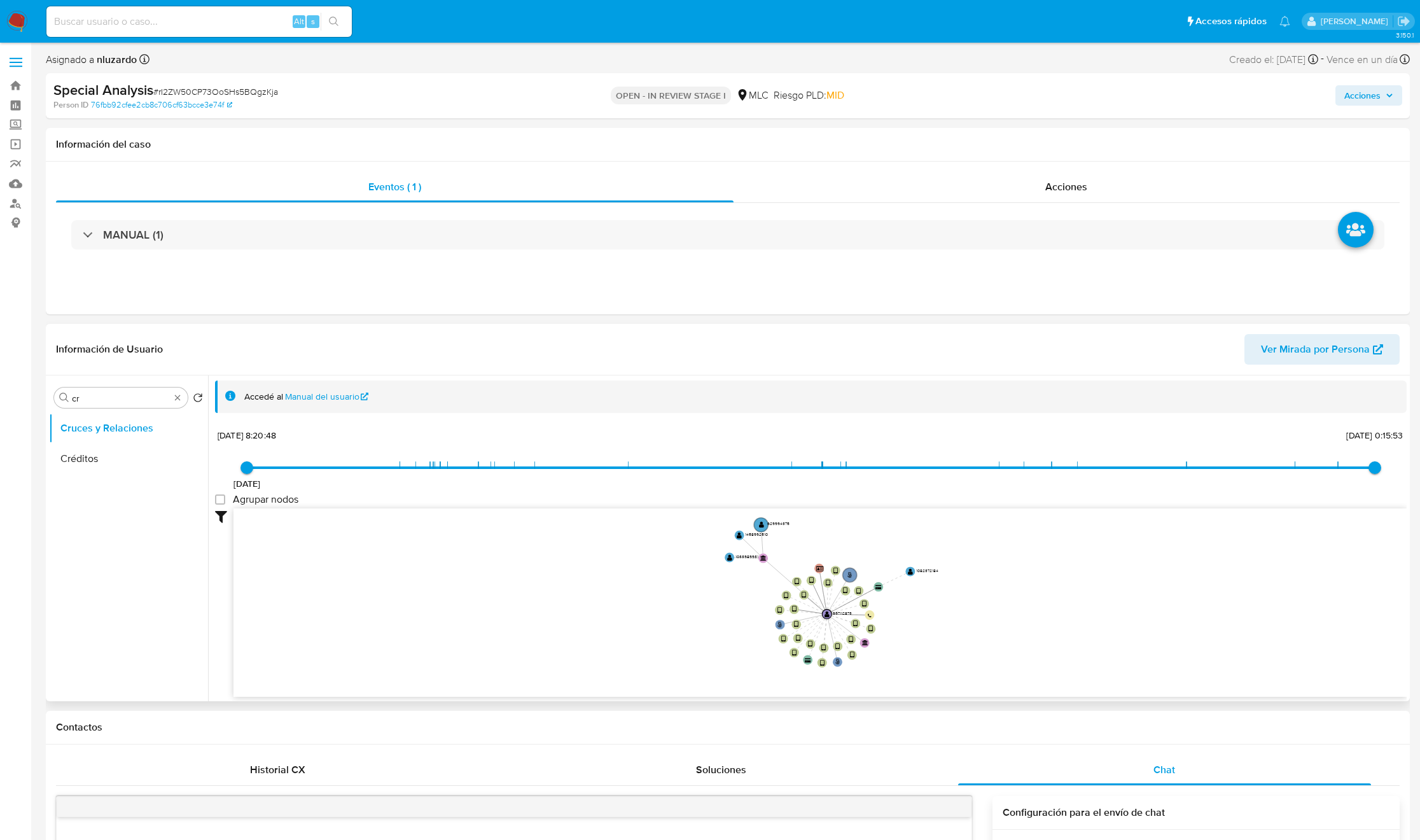
click at [84, 409] on div "Buscar cr Volver al orden por defecto Cruces y Relaciones Créditos" at bounding box center [128, 539] width 159 height 324
click at [82, 403] on input "cr" at bounding box center [121, 398] width 98 height 12
type input "DOC"
click at [88, 453] on button "Documentación" at bounding box center [123, 459] width 149 height 30
